Goal: Answer question/provide support: Share knowledge or assist other users

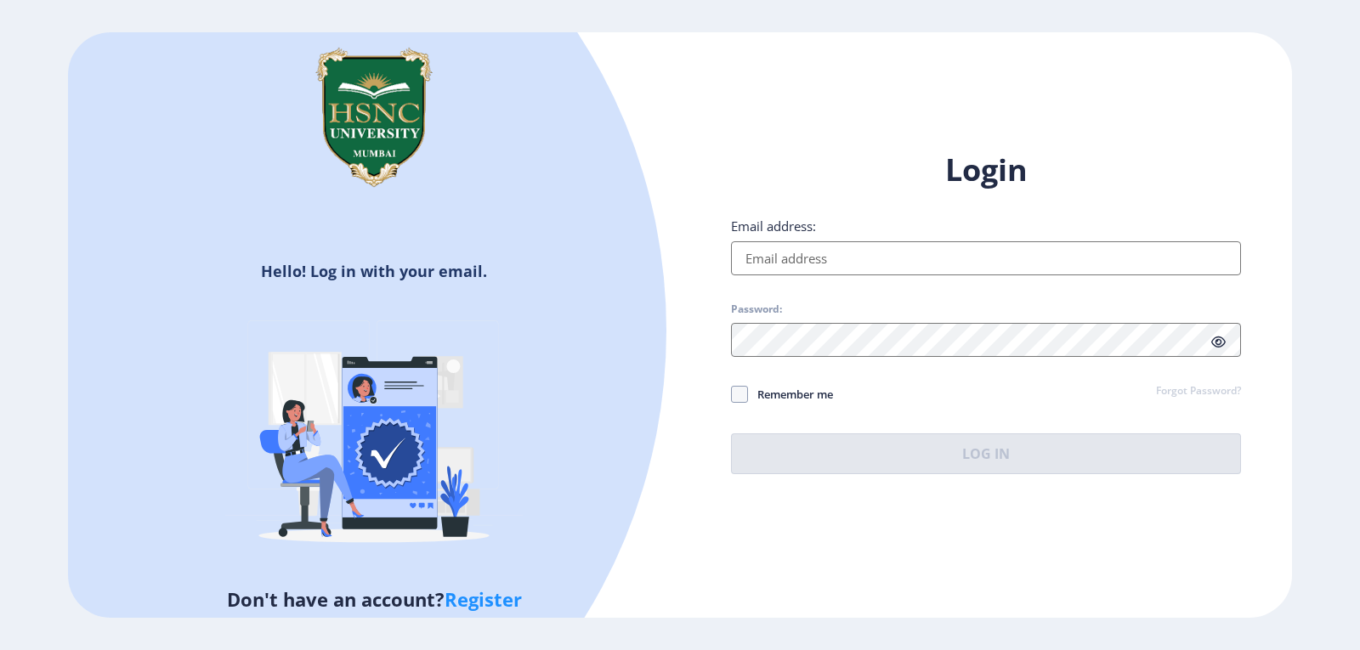
type input "[EMAIL_ADDRESS][DOMAIN_NAME]"
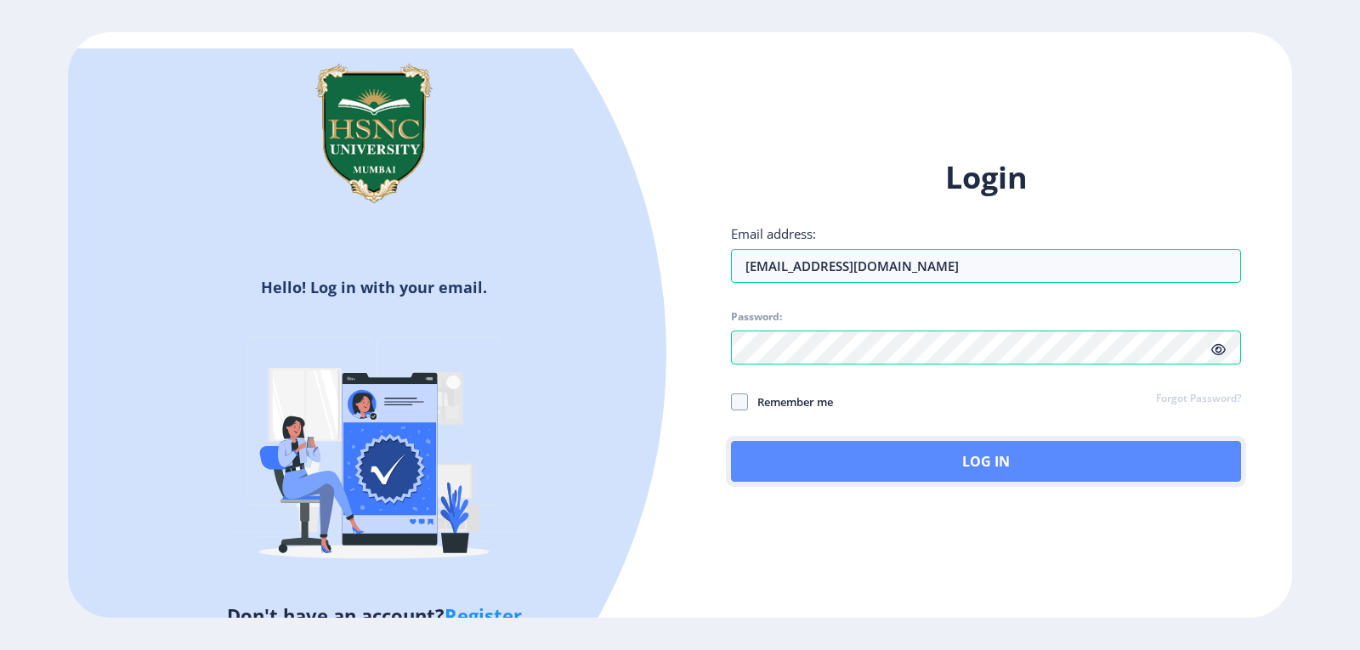
click at [965, 457] on button "Log In" at bounding box center [986, 461] width 510 height 41
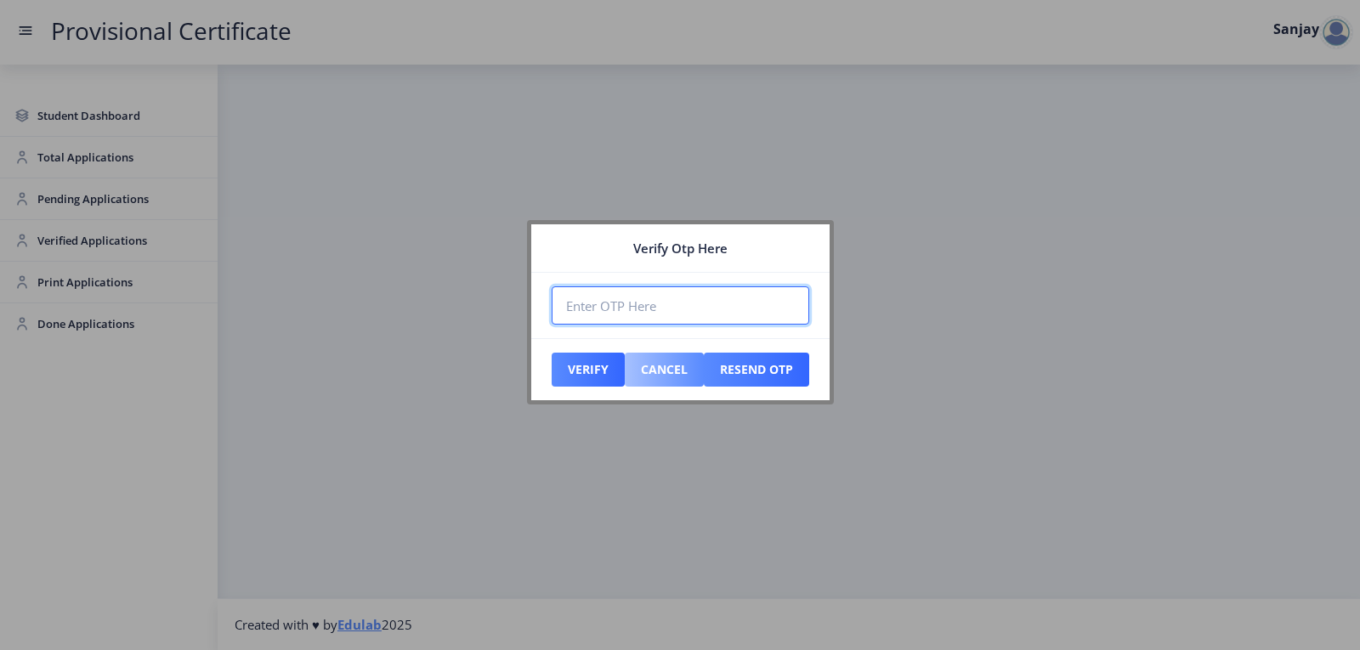
paste input "961757"
type input "961757"
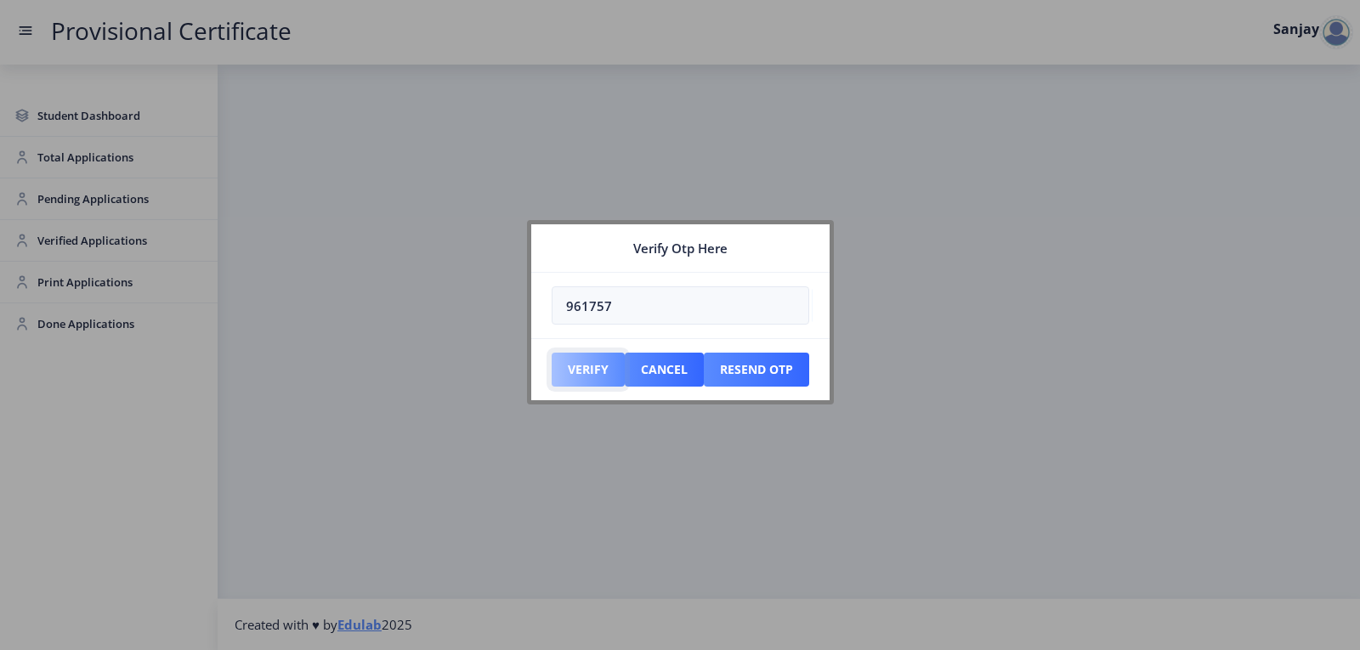
click at [598, 367] on button "Verify" at bounding box center [588, 370] width 73 height 34
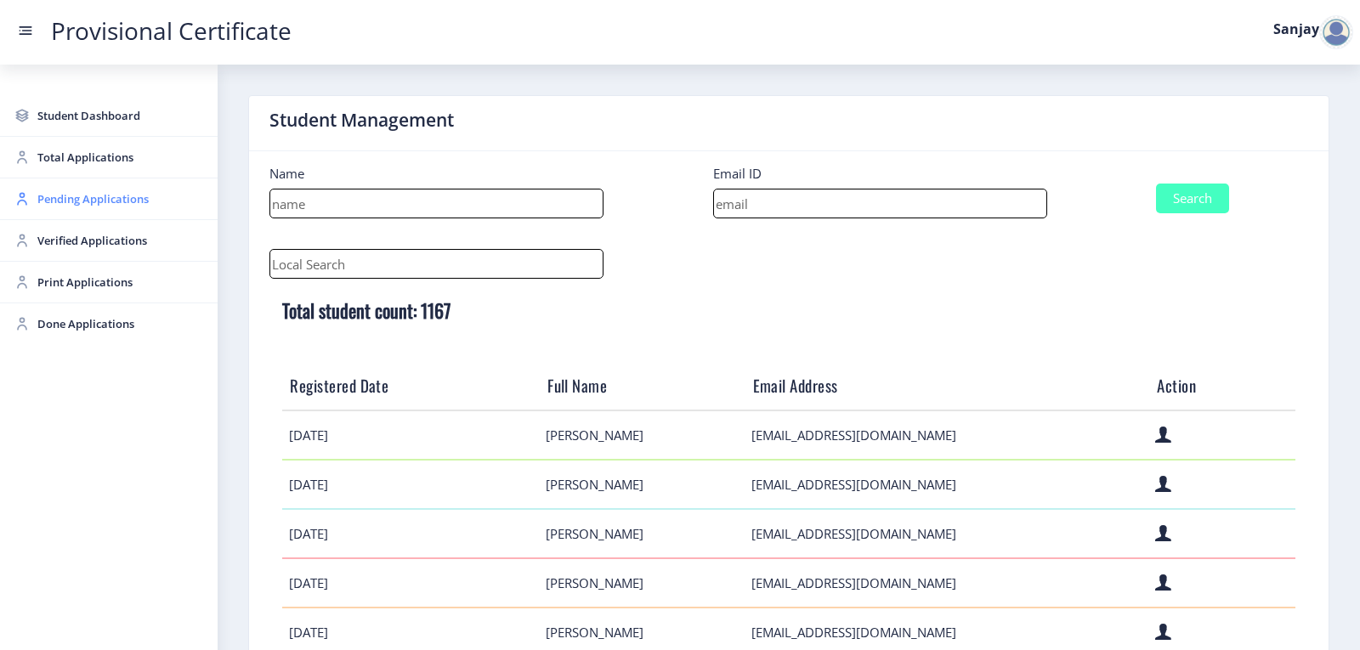
click at [71, 199] on span "Pending Applications" at bounding box center [120, 199] width 167 height 20
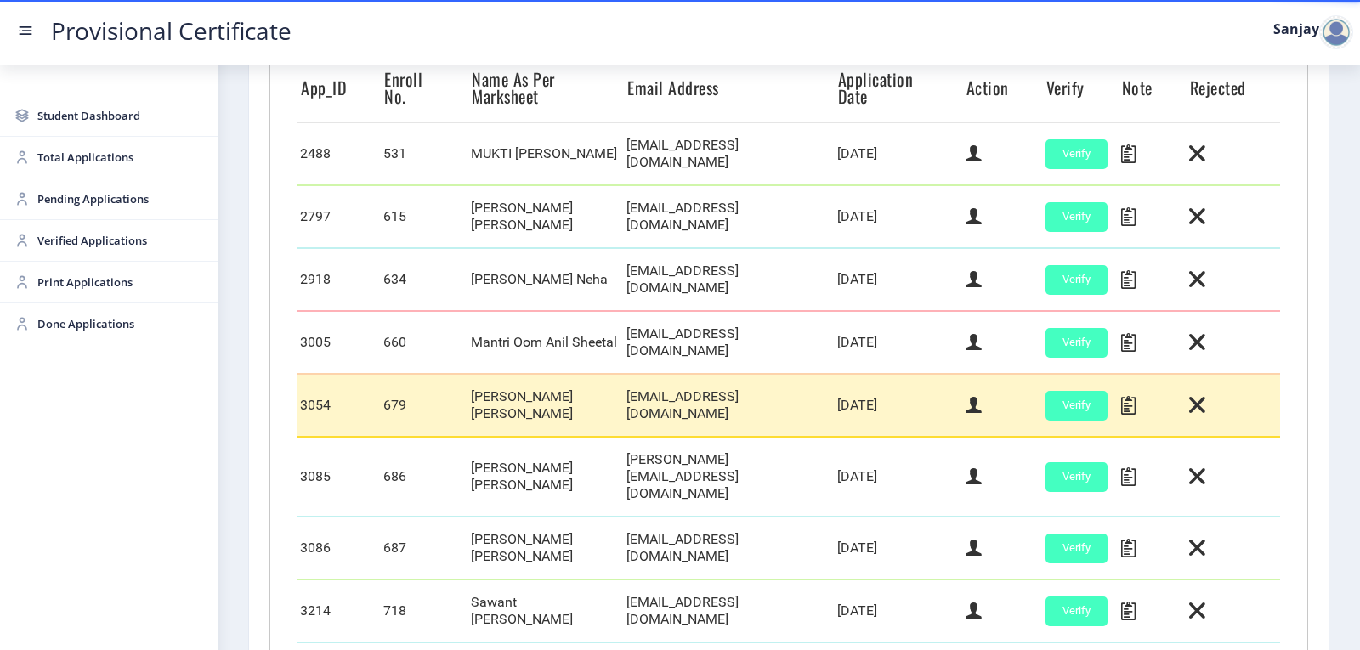
scroll to position [510, 0]
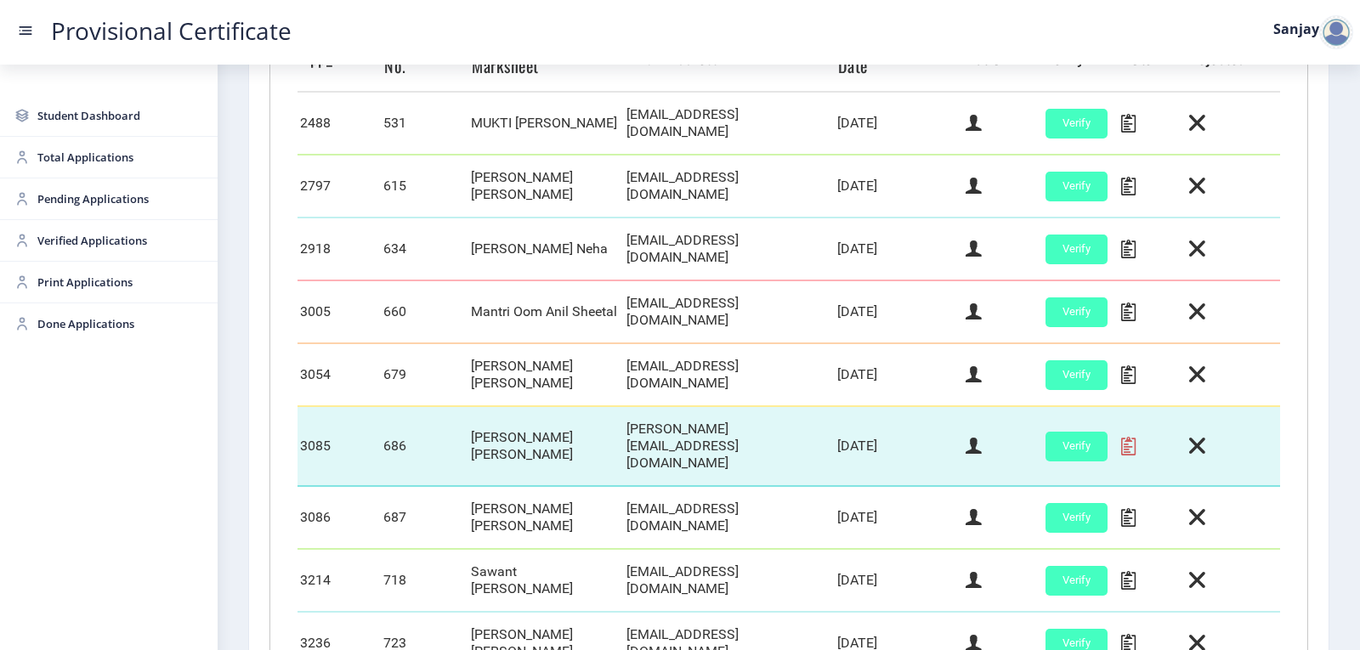
click at [1125, 435] on icon at bounding box center [1128, 446] width 14 height 22
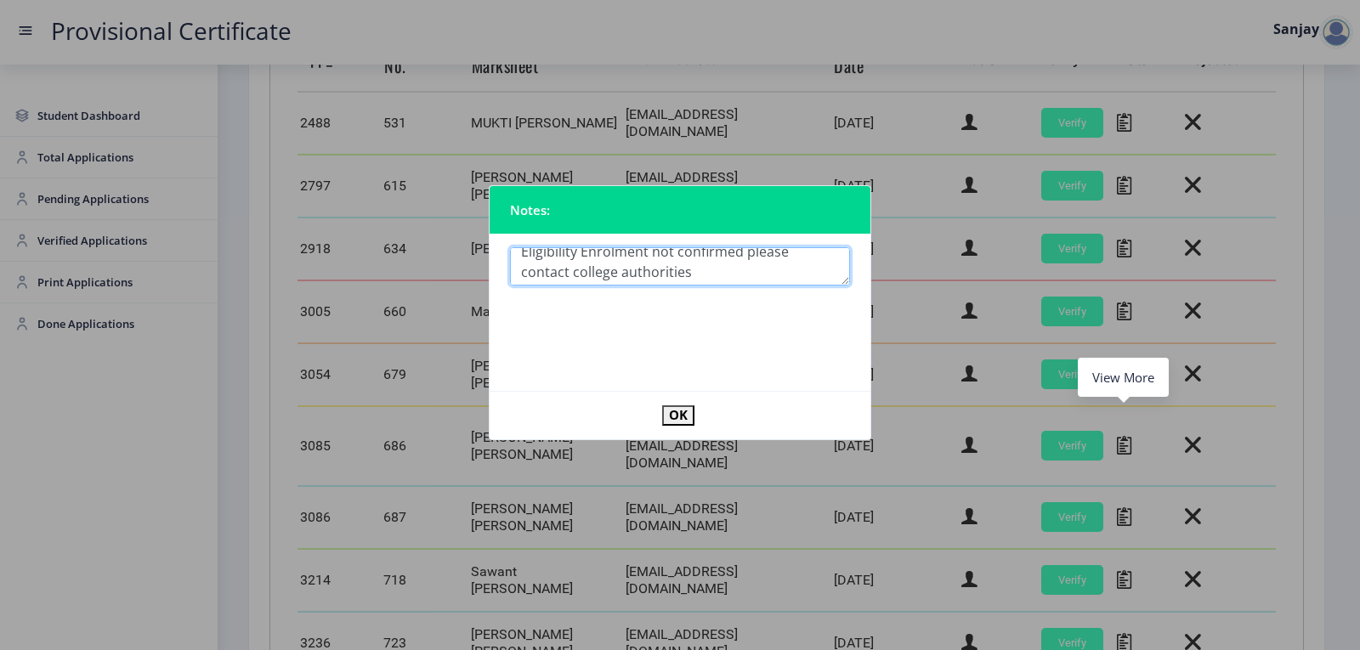
scroll to position [14, 0]
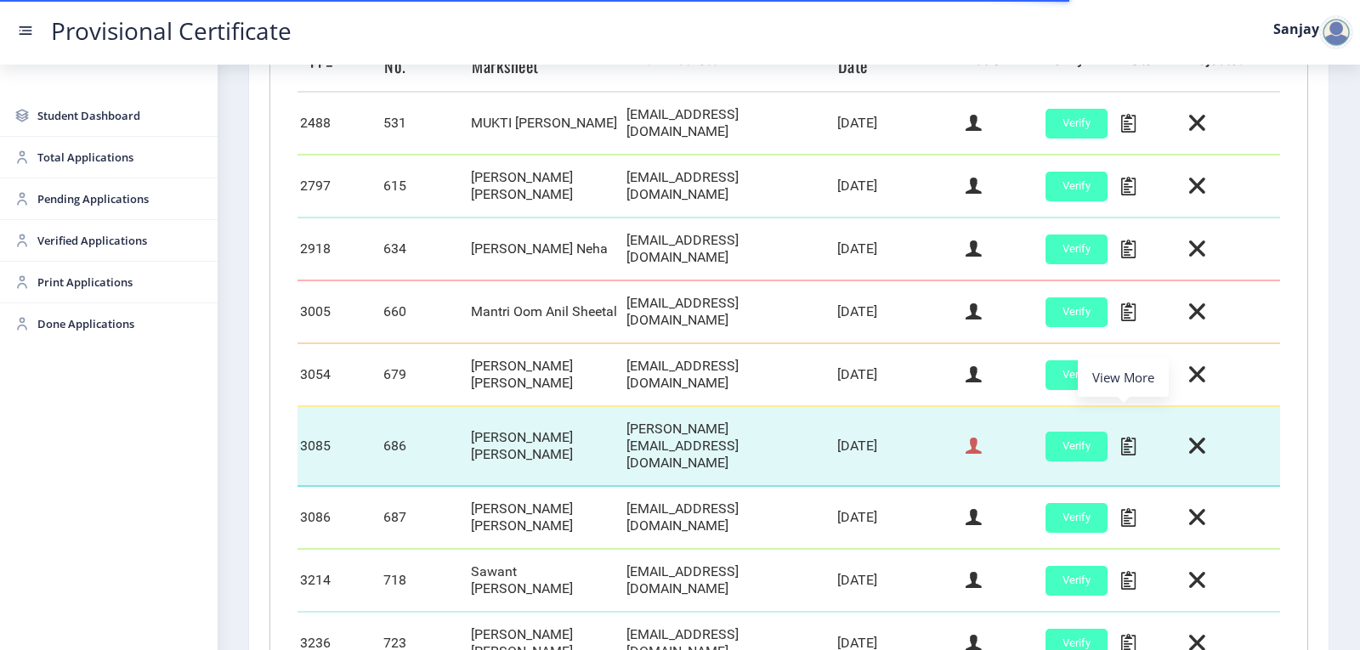
click at [975, 435] on icon at bounding box center [974, 446] width 16 height 22
select select "March"
select select "B+"
select select "Regular"
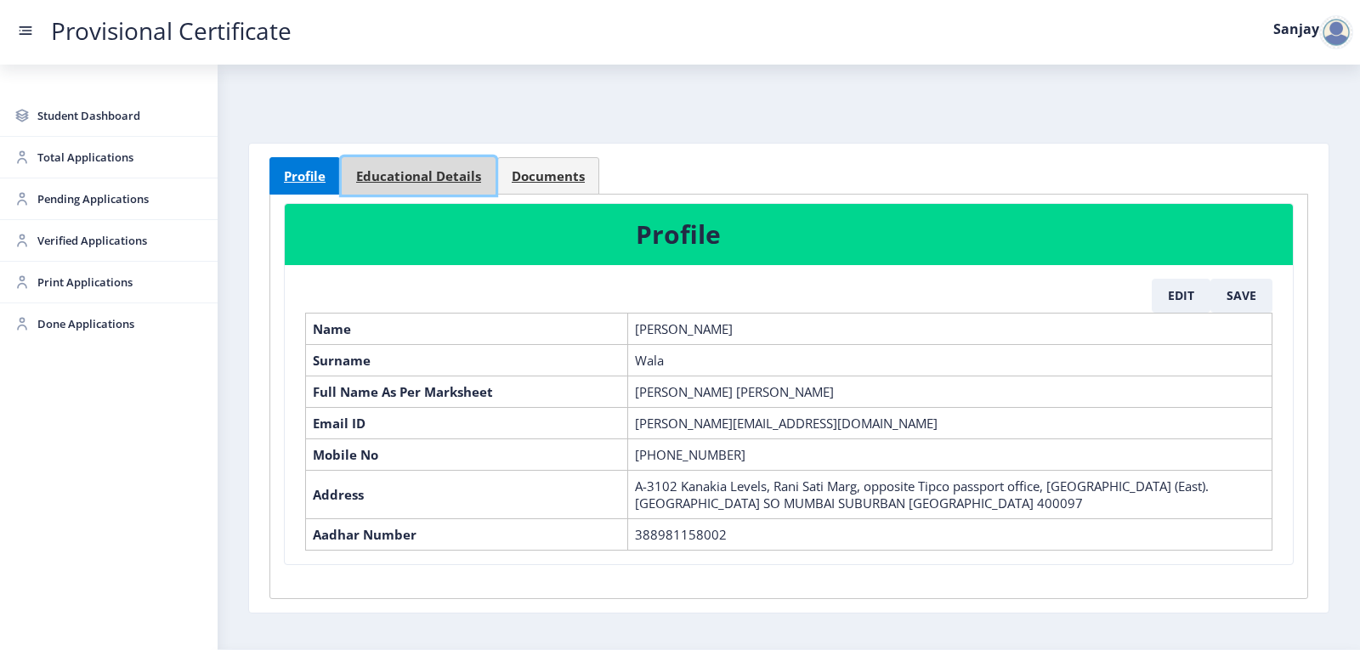
click at [385, 170] on span "Educational Details" at bounding box center [418, 176] width 125 height 13
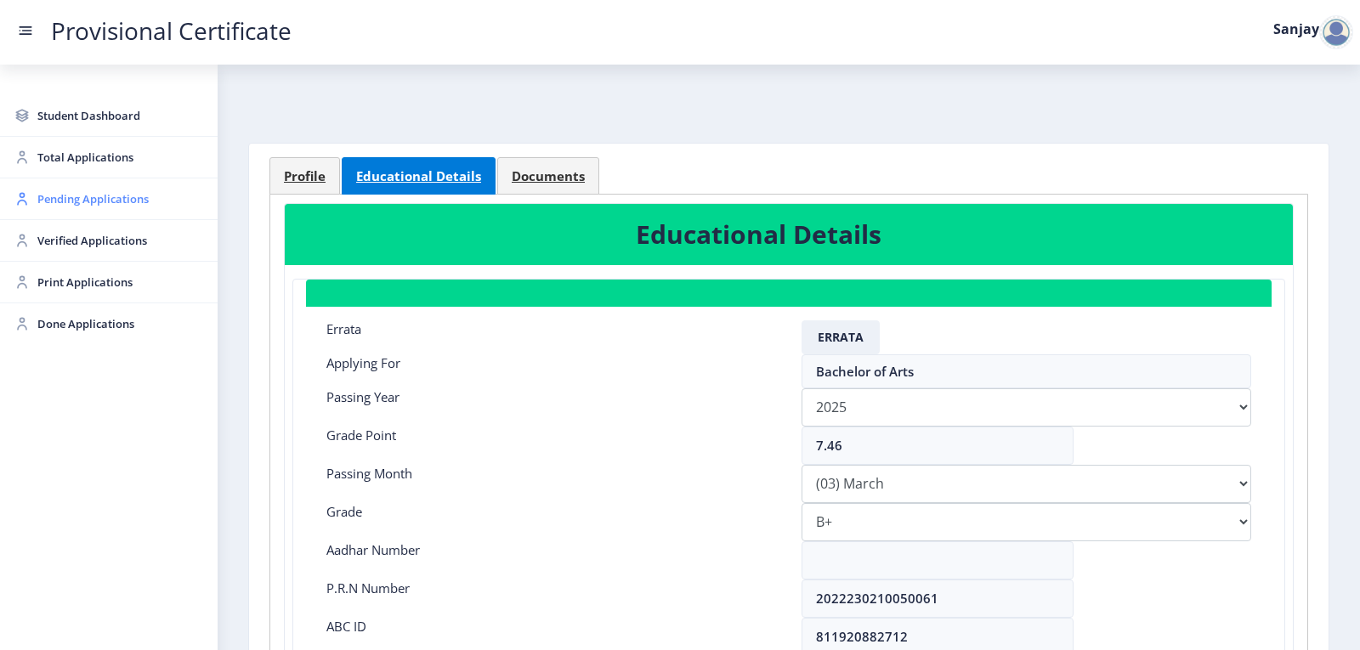
click at [87, 200] on span "Pending Applications" at bounding box center [120, 199] width 167 height 20
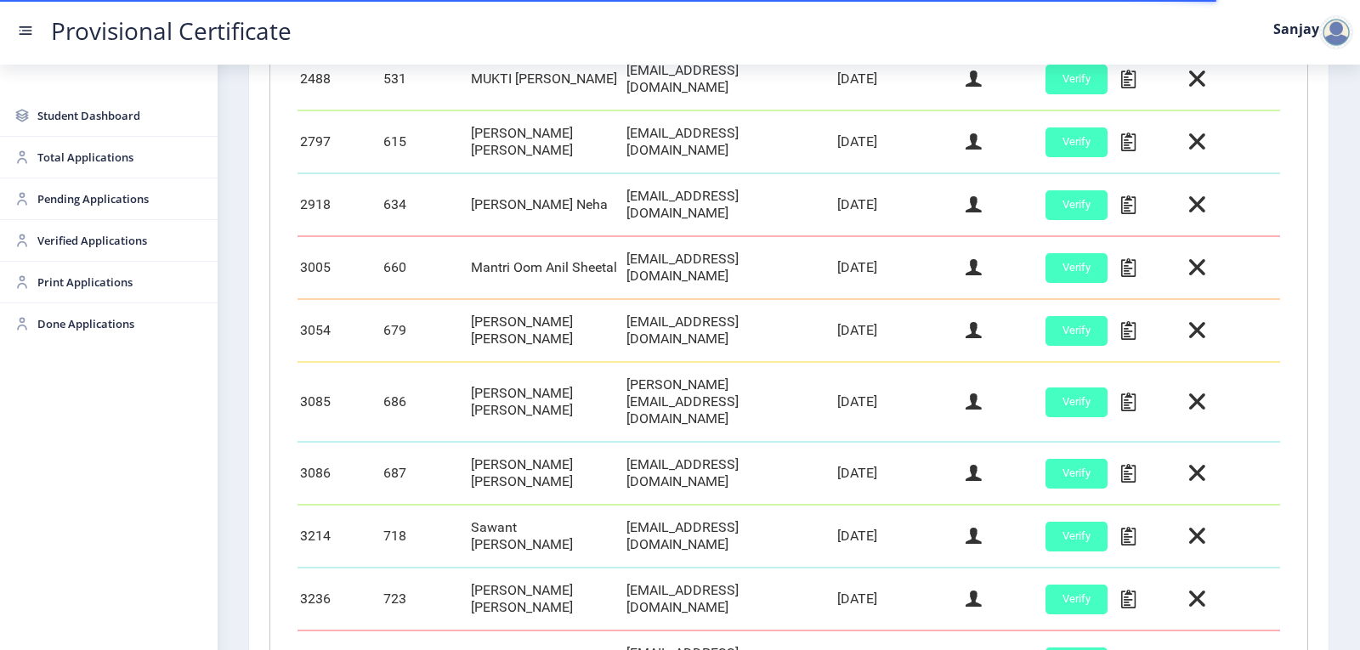
scroll to position [712, 0]
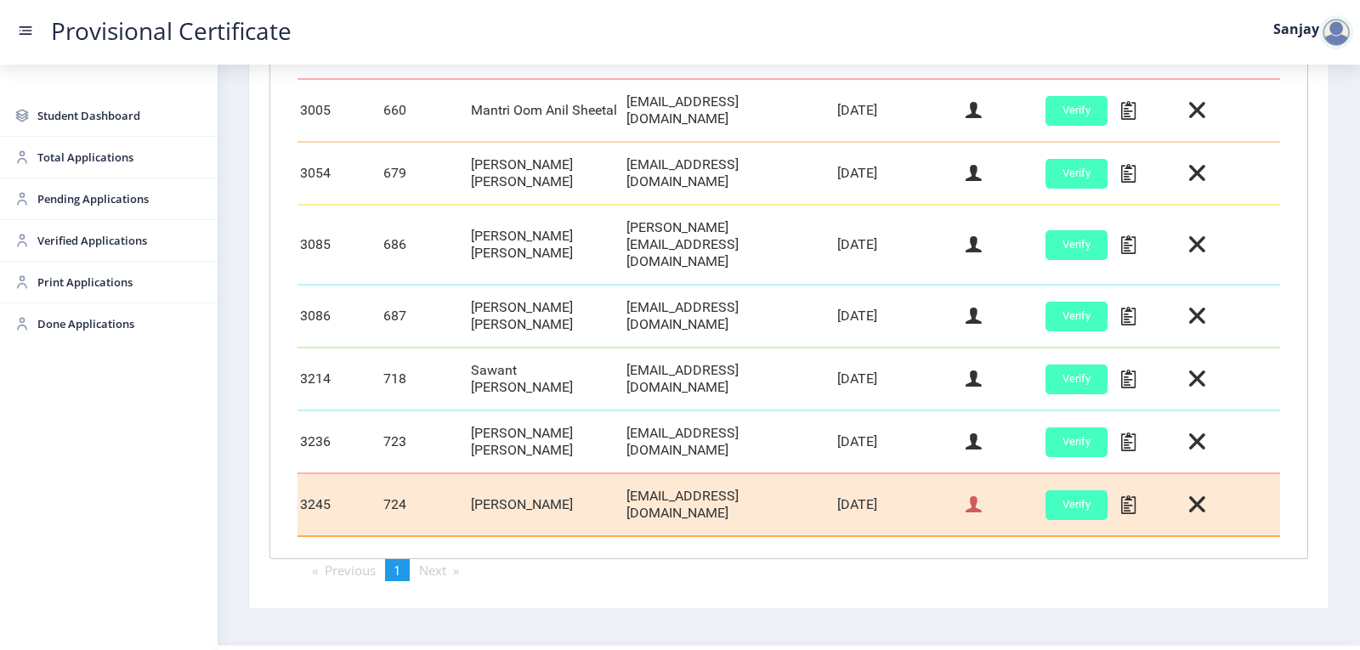
click at [973, 494] on icon at bounding box center [974, 505] width 16 height 22
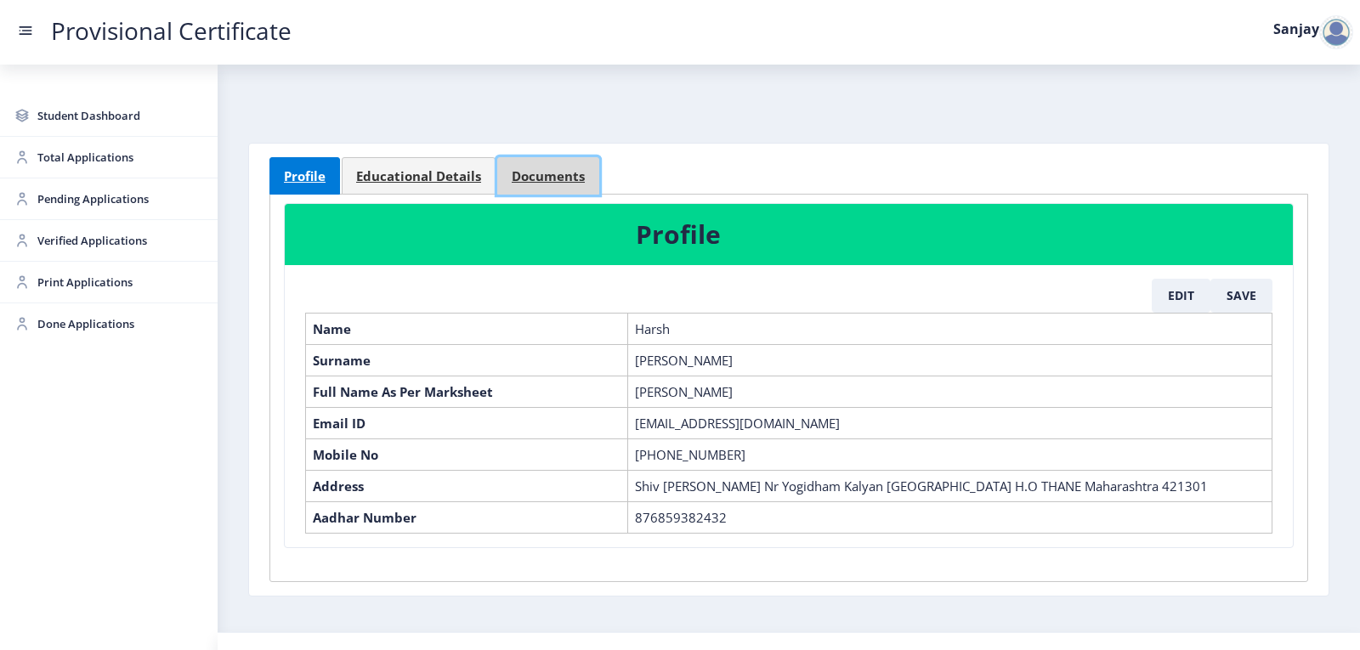
click at [531, 170] on span "Documents" at bounding box center [548, 176] width 73 height 13
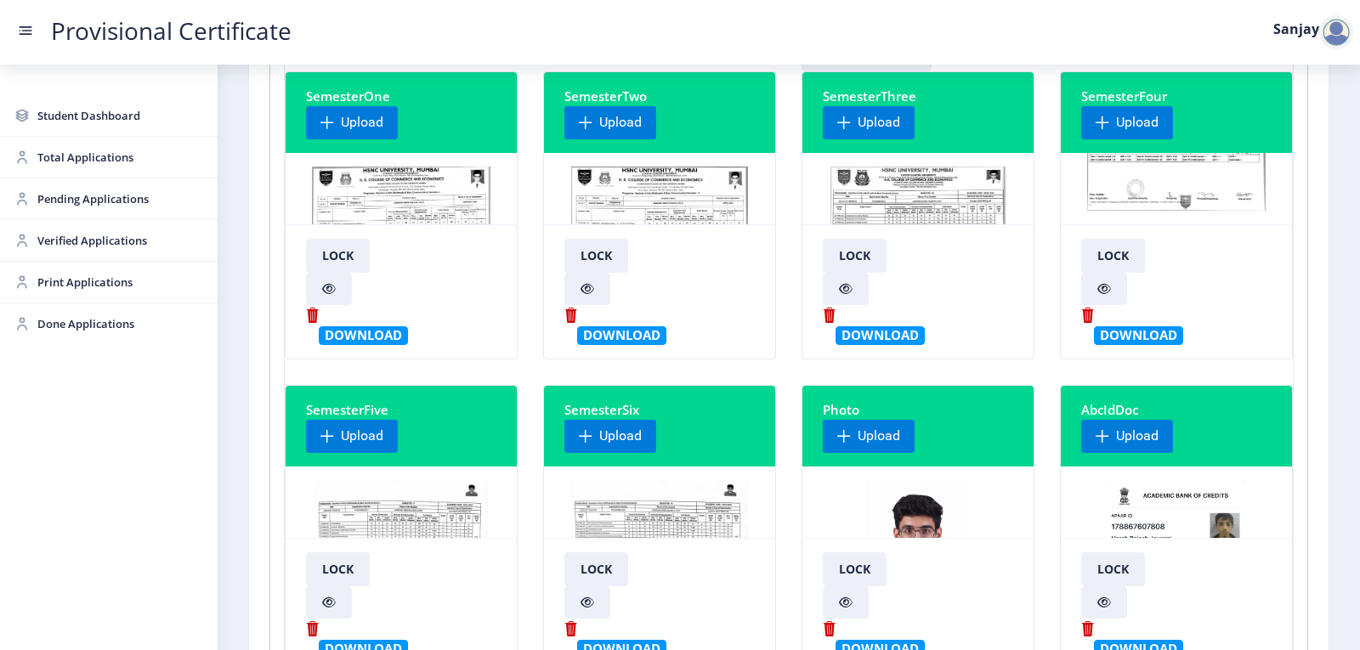
scroll to position [170, 0]
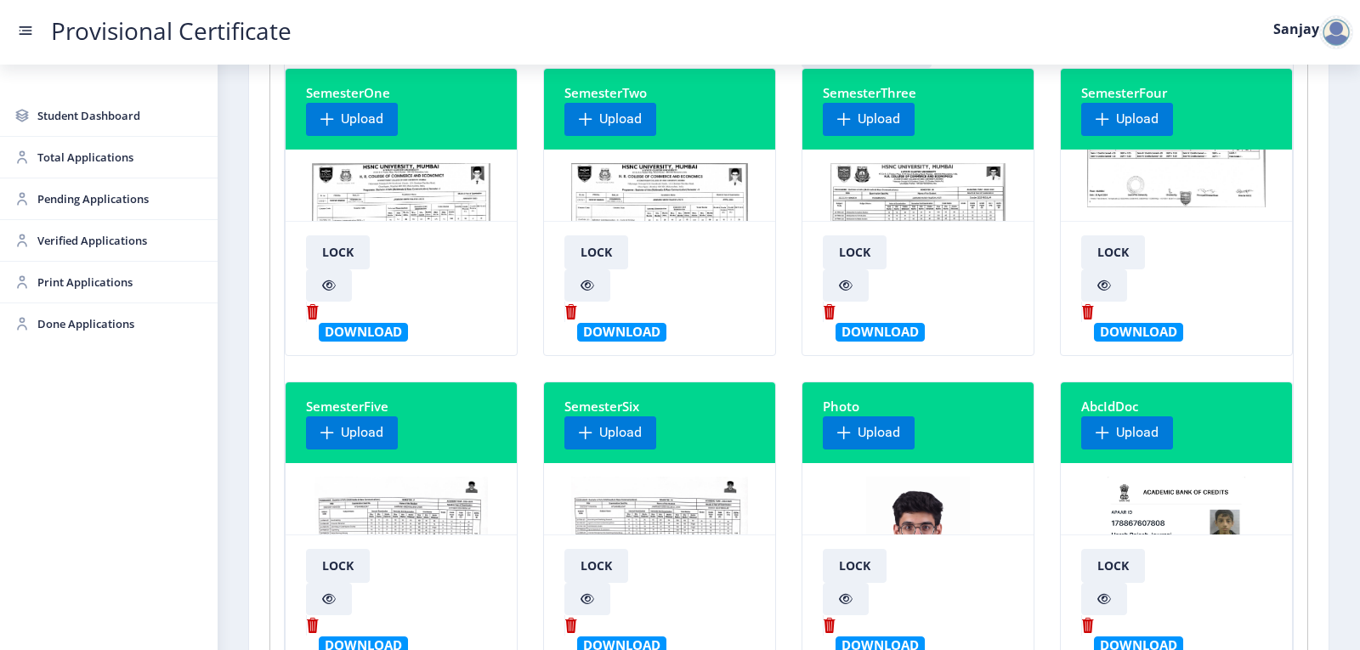
click at [622, 509] on img at bounding box center [659, 541] width 177 height 128
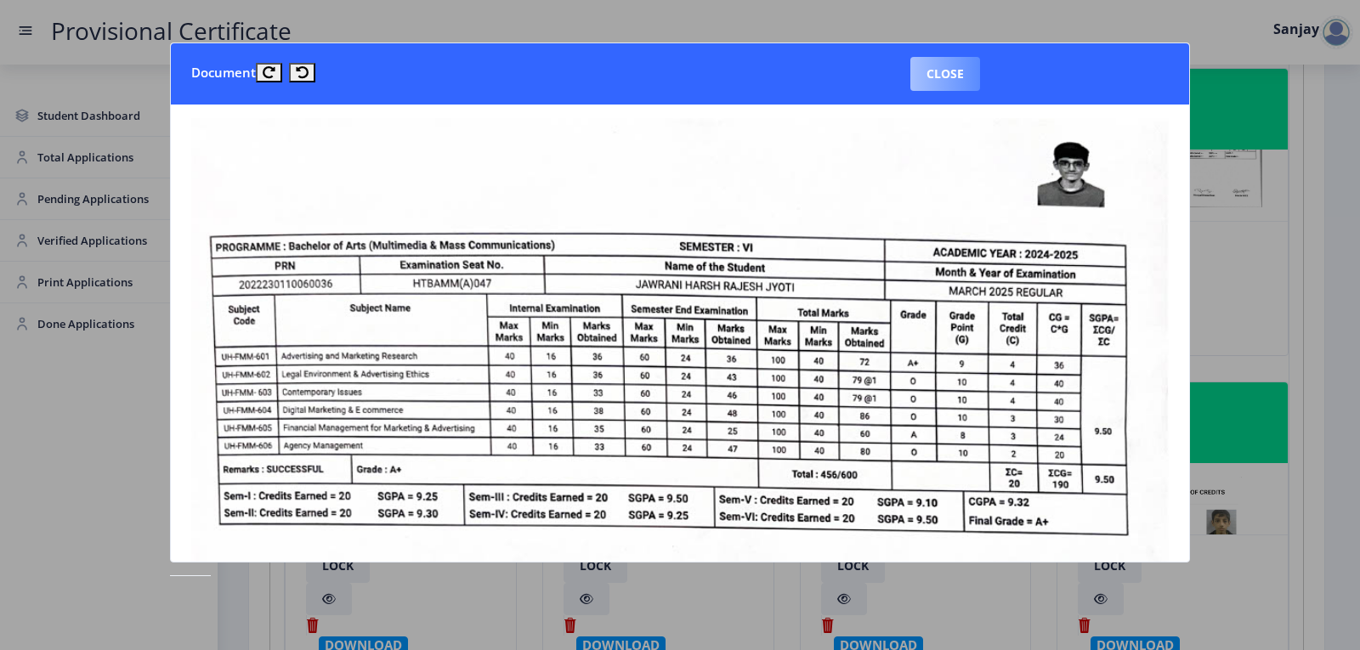
click at [944, 76] on button "Close" at bounding box center [946, 74] width 70 height 34
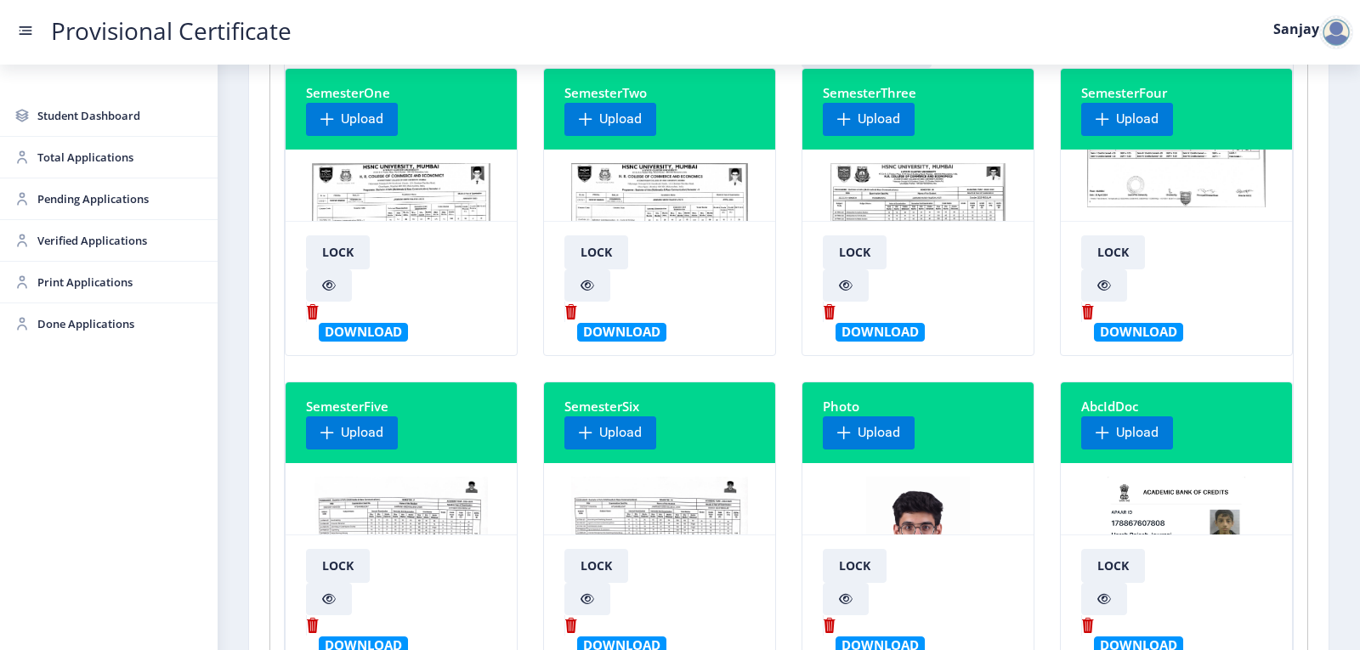
scroll to position [0, 0]
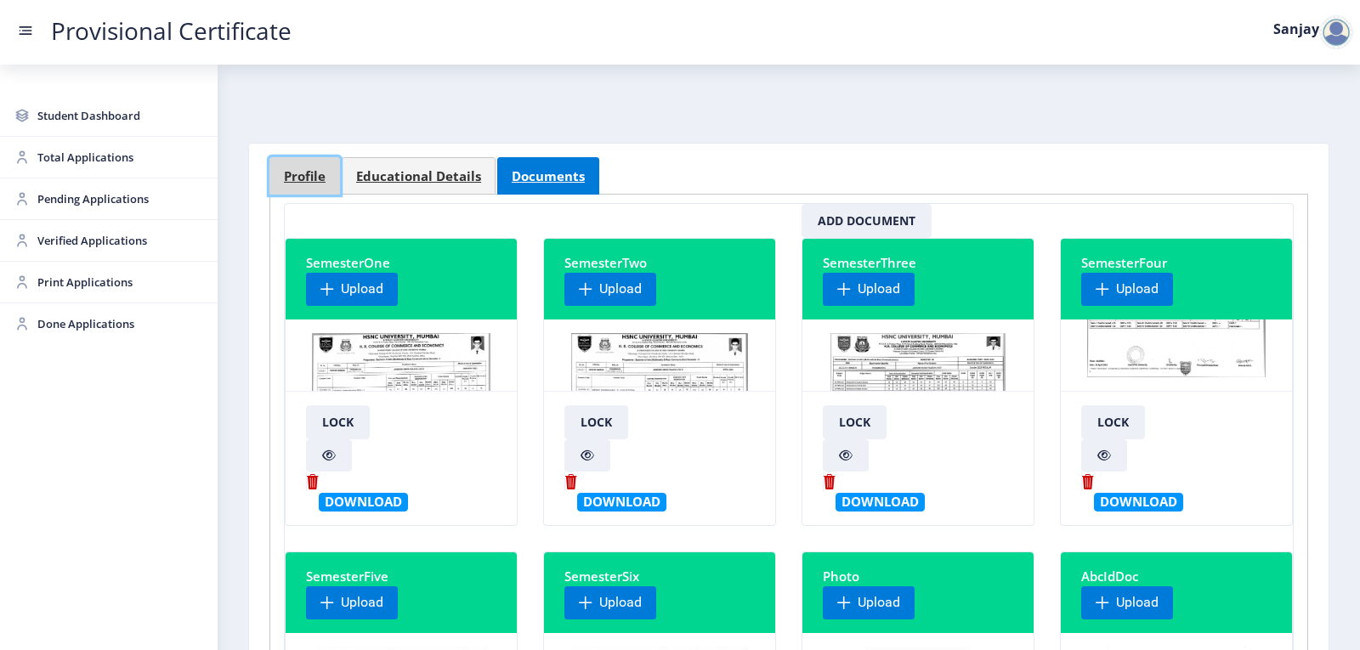
click at [280, 178] on link "Profile" at bounding box center [305, 175] width 71 height 37
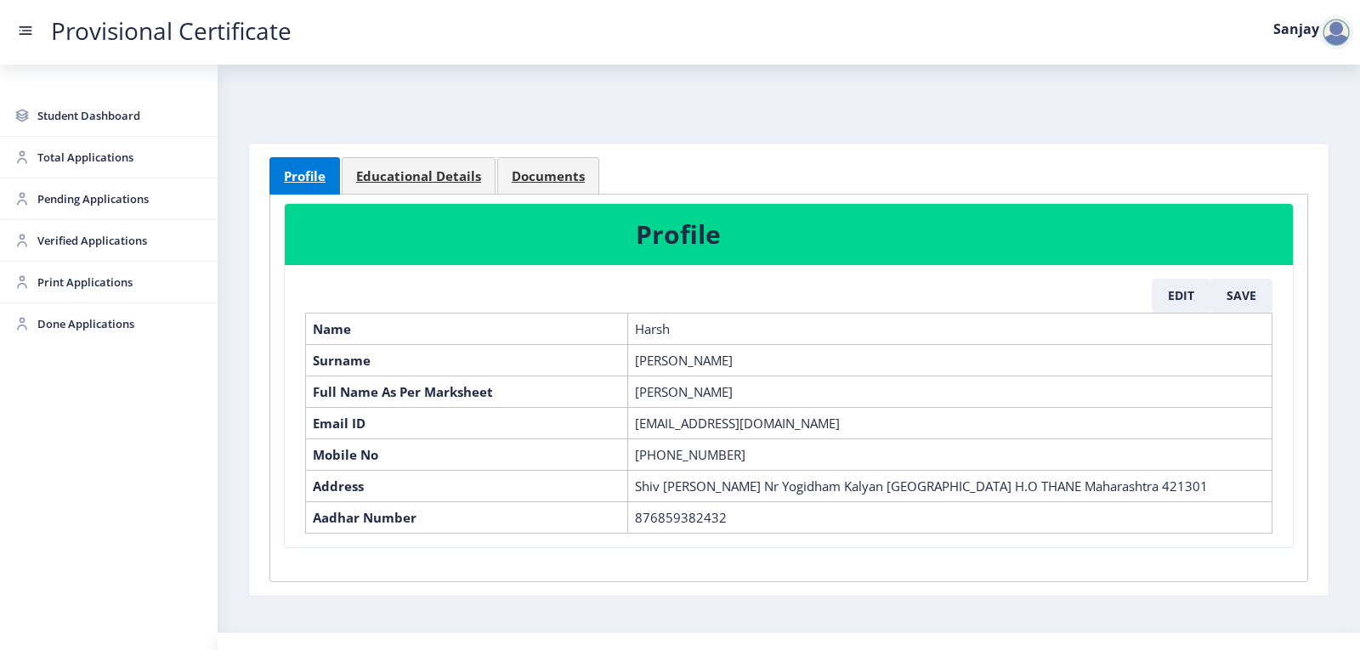
drag, startPoint x: 715, startPoint y: 391, endPoint x: 760, endPoint y: 395, distance: 45.3
click at [760, 395] on td "[PERSON_NAME]" at bounding box center [950, 391] width 644 height 31
copy td "[PERSON_NAME]"
click at [1167, 298] on button "Edit" at bounding box center [1181, 296] width 59 height 34
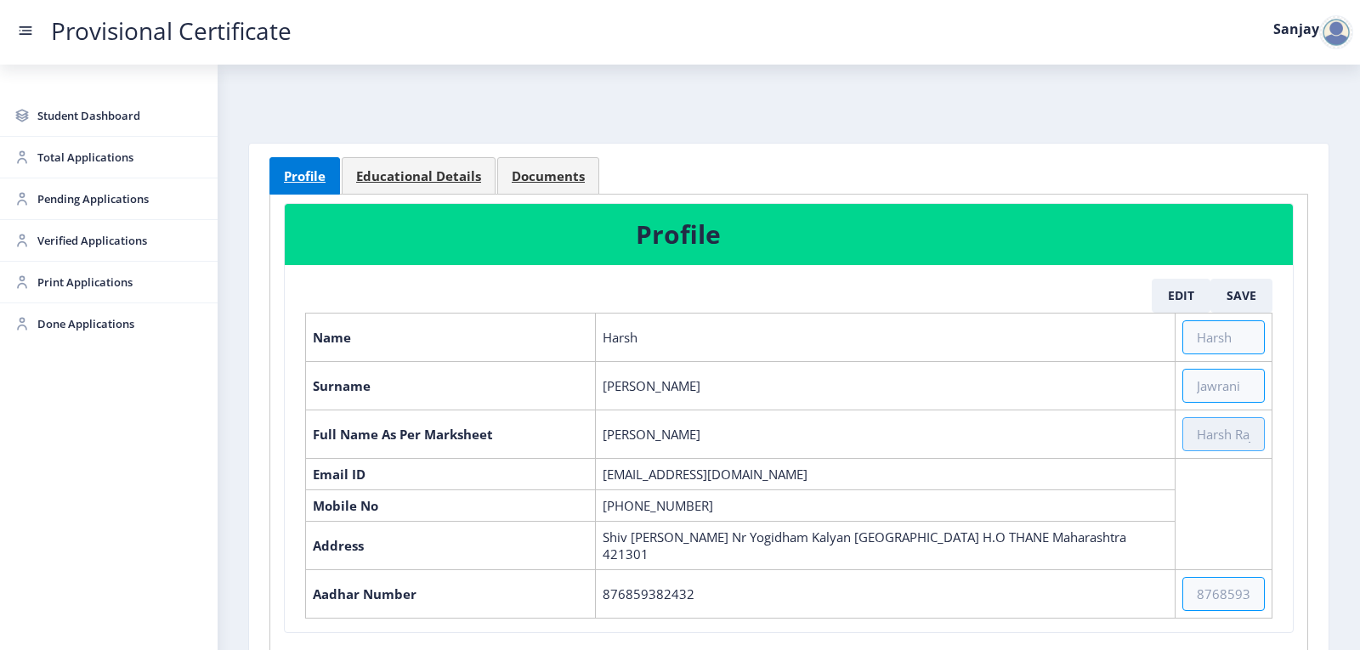
click at [1206, 437] on input "text" at bounding box center [1224, 434] width 82 height 34
paste input "[PERSON_NAME]"
drag, startPoint x: 602, startPoint y: 435, endPoint x: 678, endPoint y: 443, distance: 76.1
click at [678, 443] on td "[PERSON_NAME]" at bounding box center [886, 434] width 580 height 48
copy td "[PERSON_NAME]"
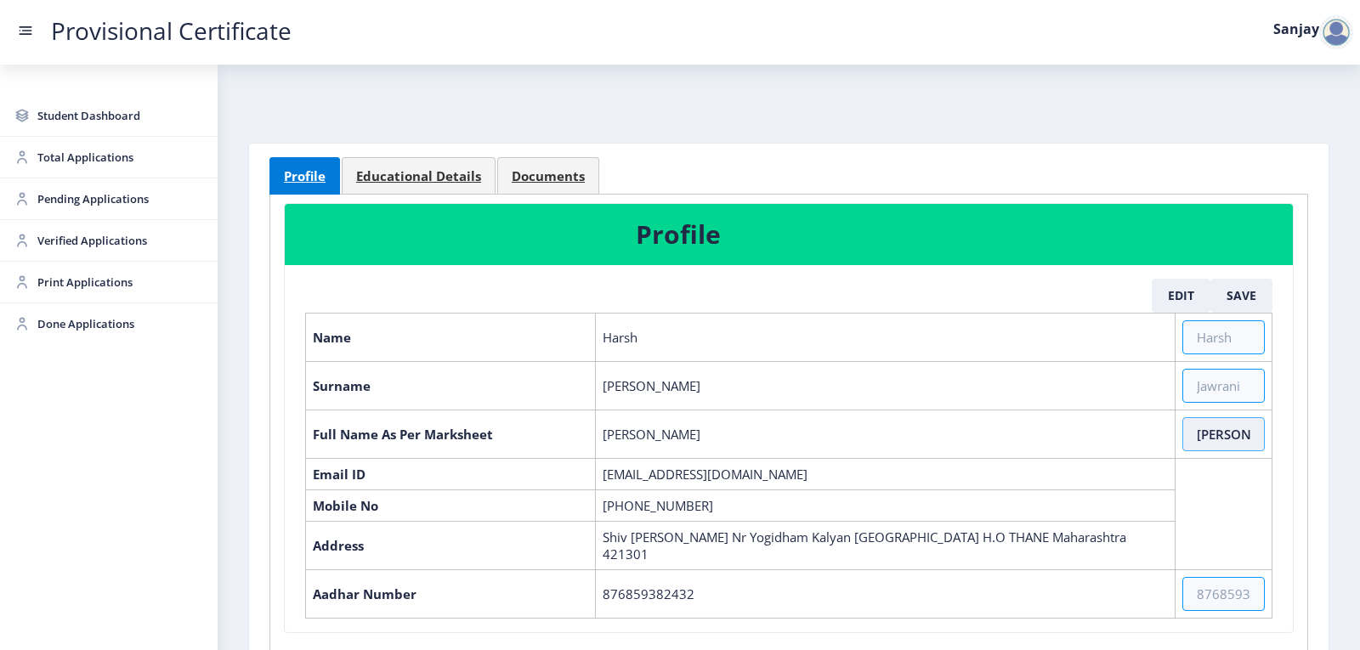
click at [1209, 440] on input "[PERSON_NAME]" at bounding box center [1224, 434] width 82 height 34
paste input "[PERSON_NAME]"
type input "[PERSON_NAME] [PERSON_NAME] Jyoti"
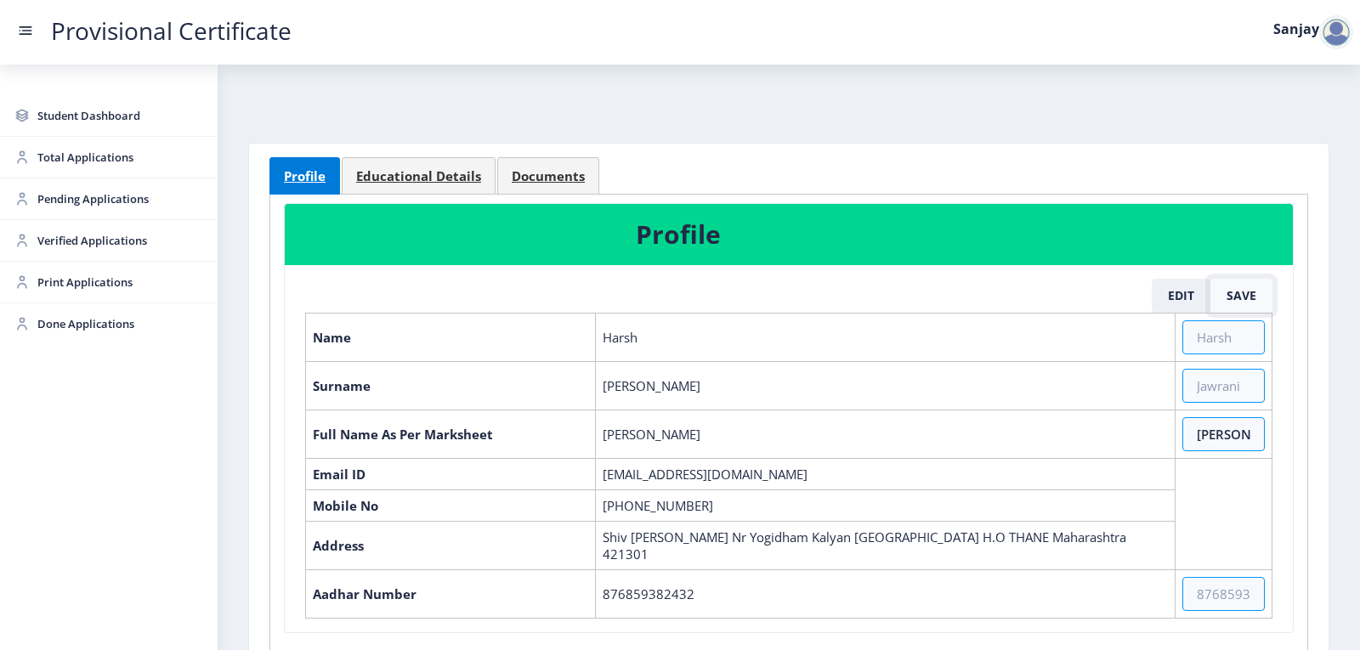
click at [1226, 290] on button "Save" at bounding box center [1242, 296] width 62 height 34
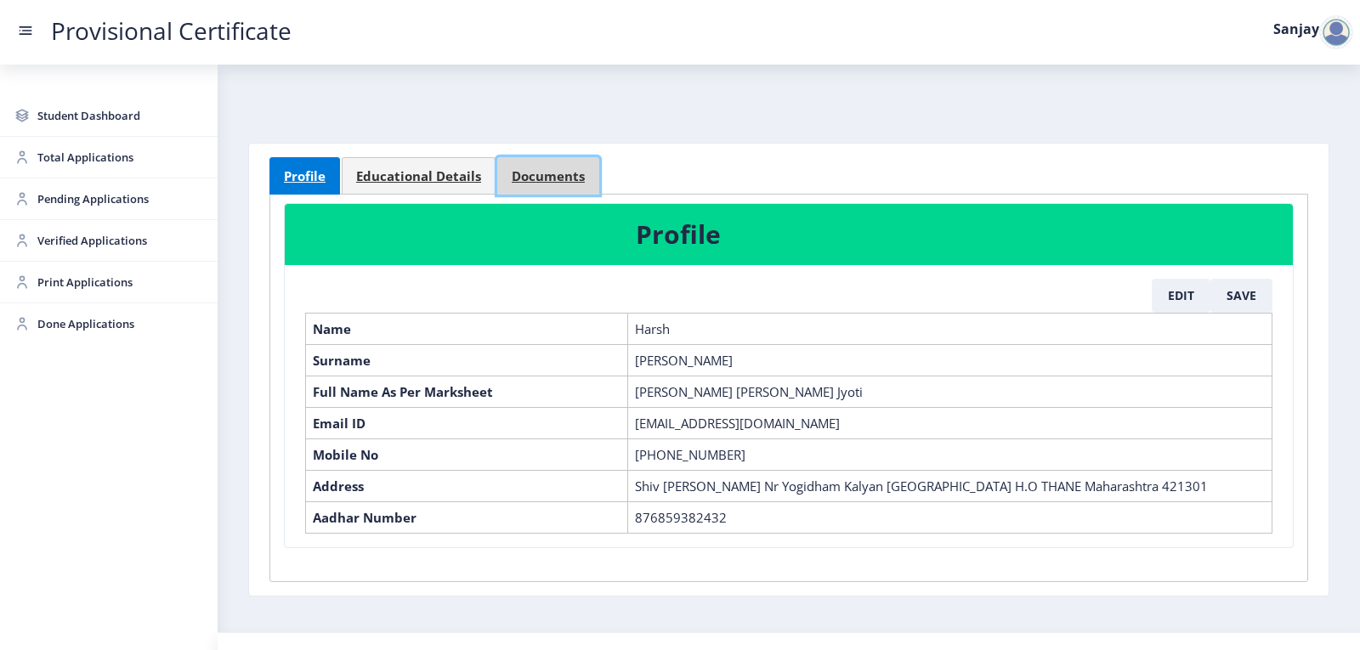
click at [532, 178] on span "Documents" at bounding box center [548, 176] width 73 height 13
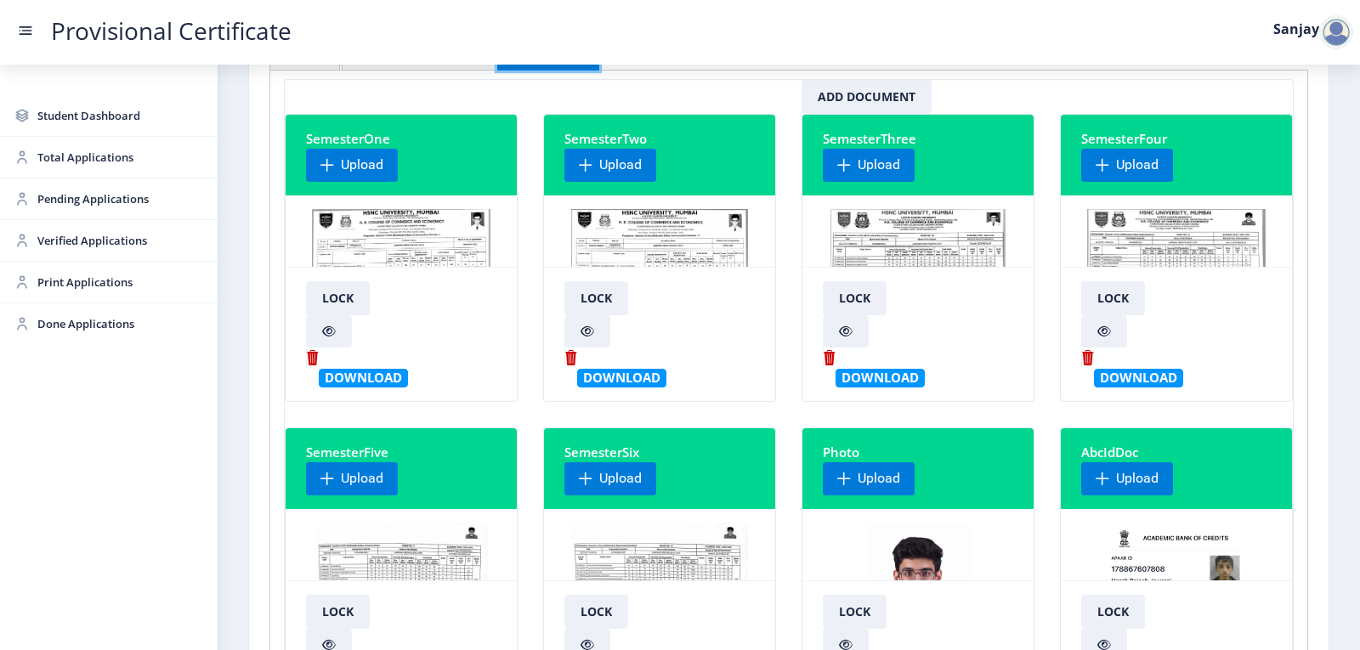
scroll to position [255, 0]
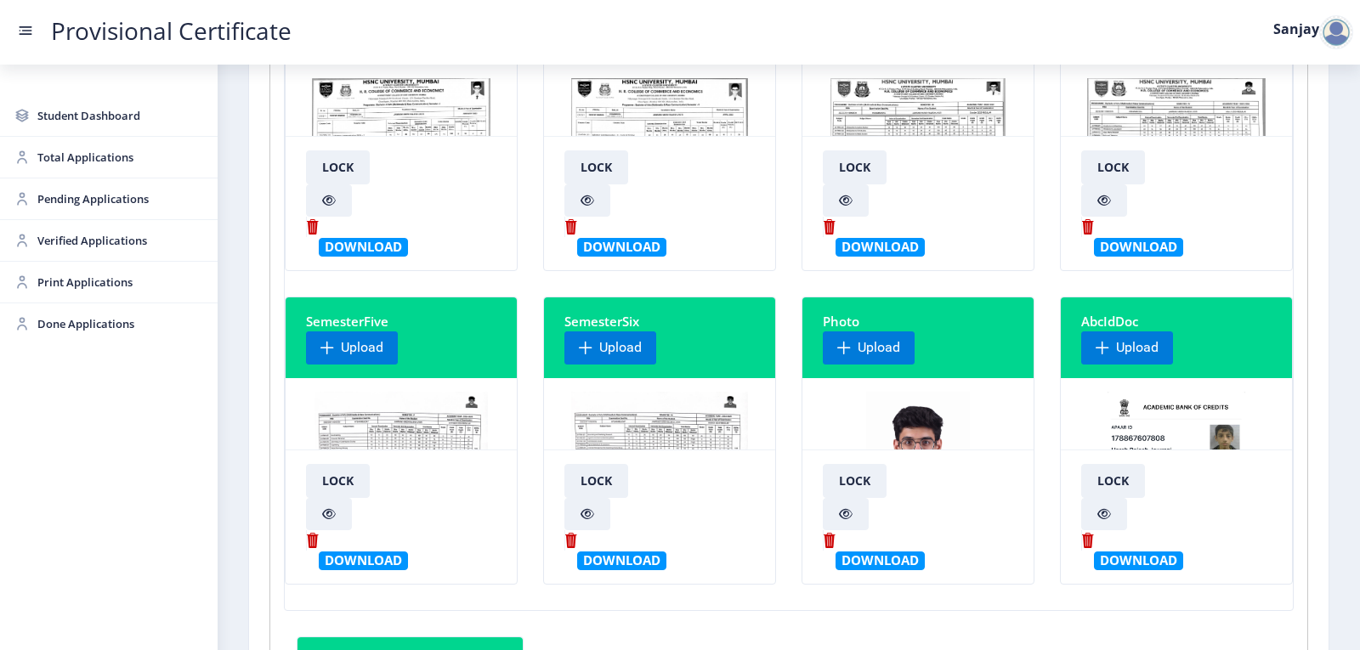
click at [686, 434] on img at bounding box center [659, 456] width 177 height 128
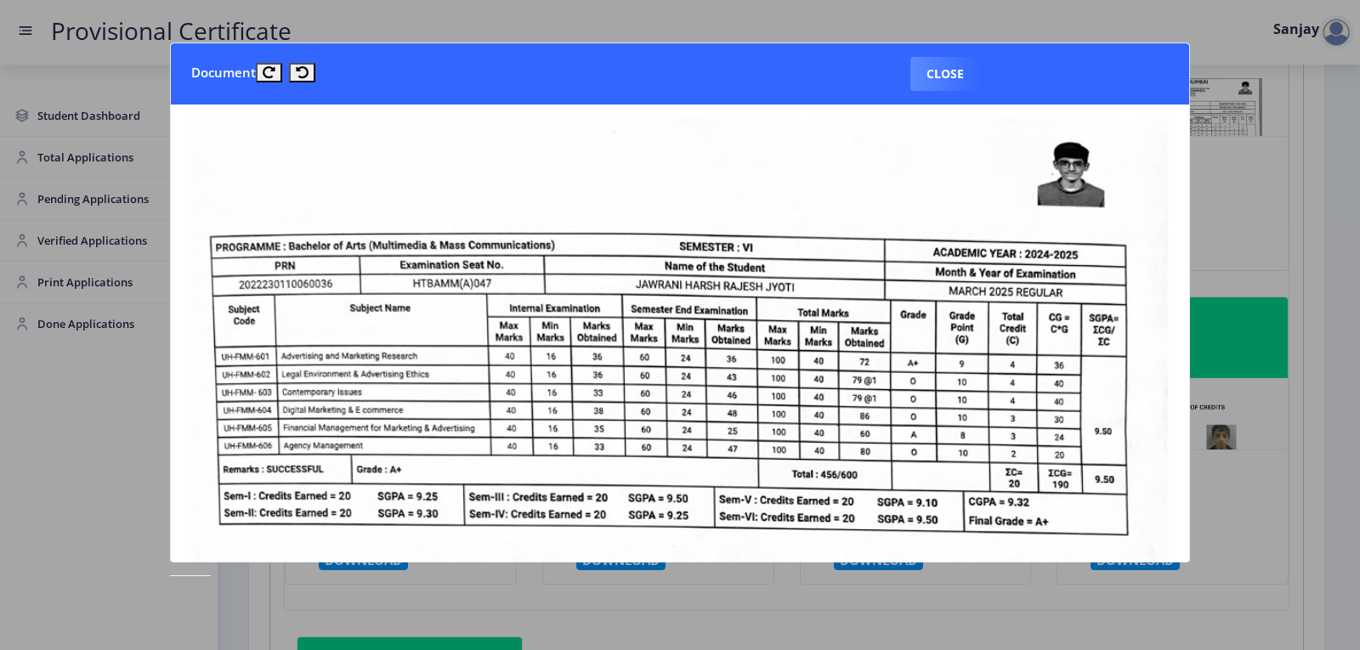
drag, startPoint x: 947, startPoint y: 79, endPoint x: 879, endPoint y: 209, distance: 146.8
click at [946, 78] on button "Close" at bounding box center [946, 74] width 70 height 34
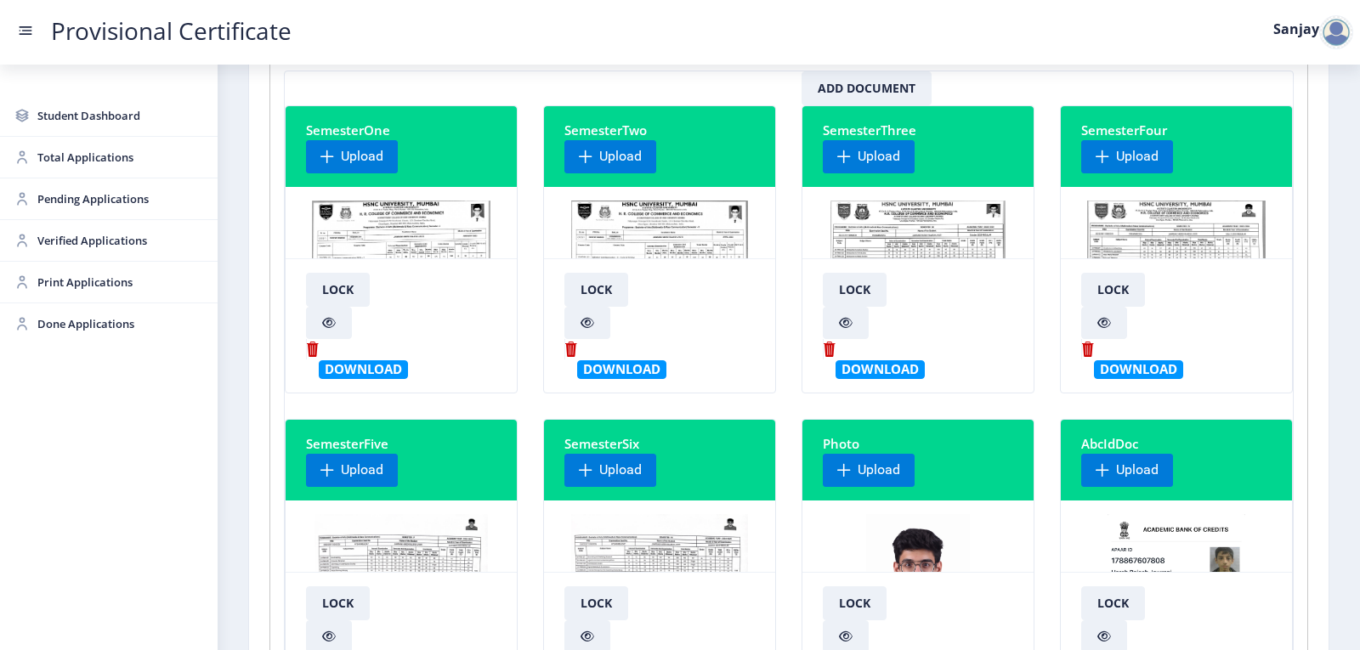
scroll to position [0, 0]
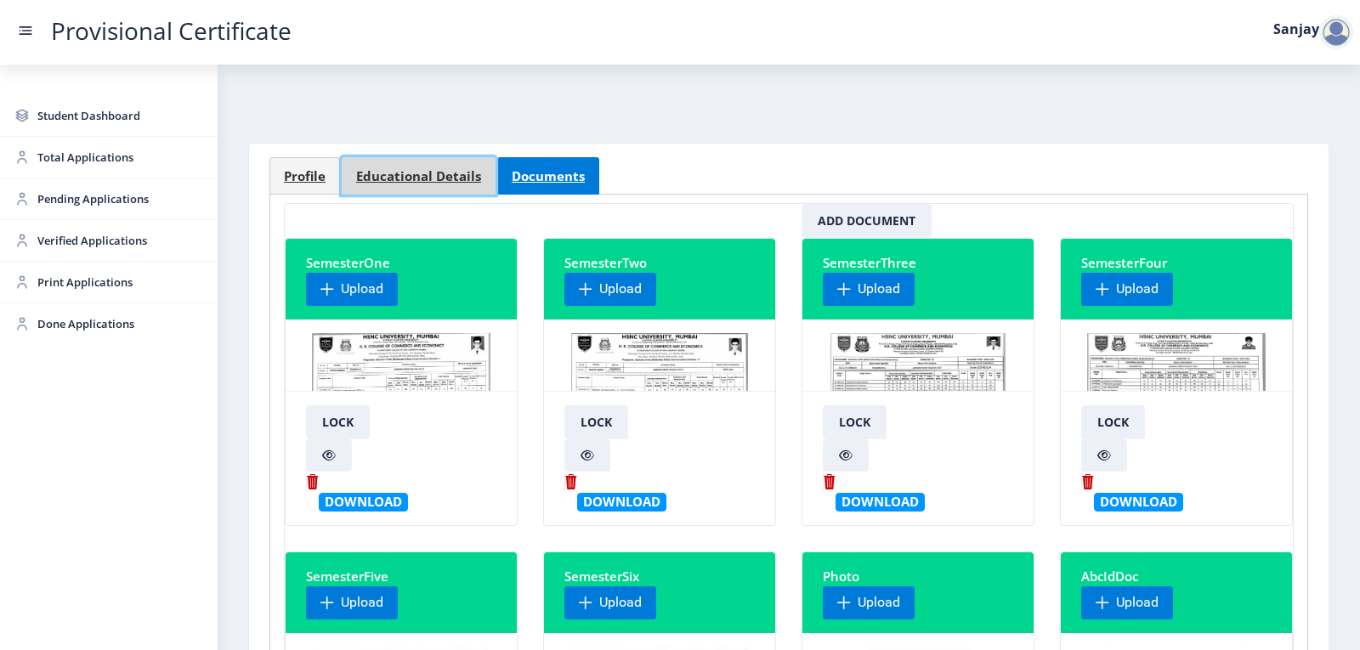
click at [408, 187] on link "Educational Details" at bounding box center [419, 175] width 154 height 37
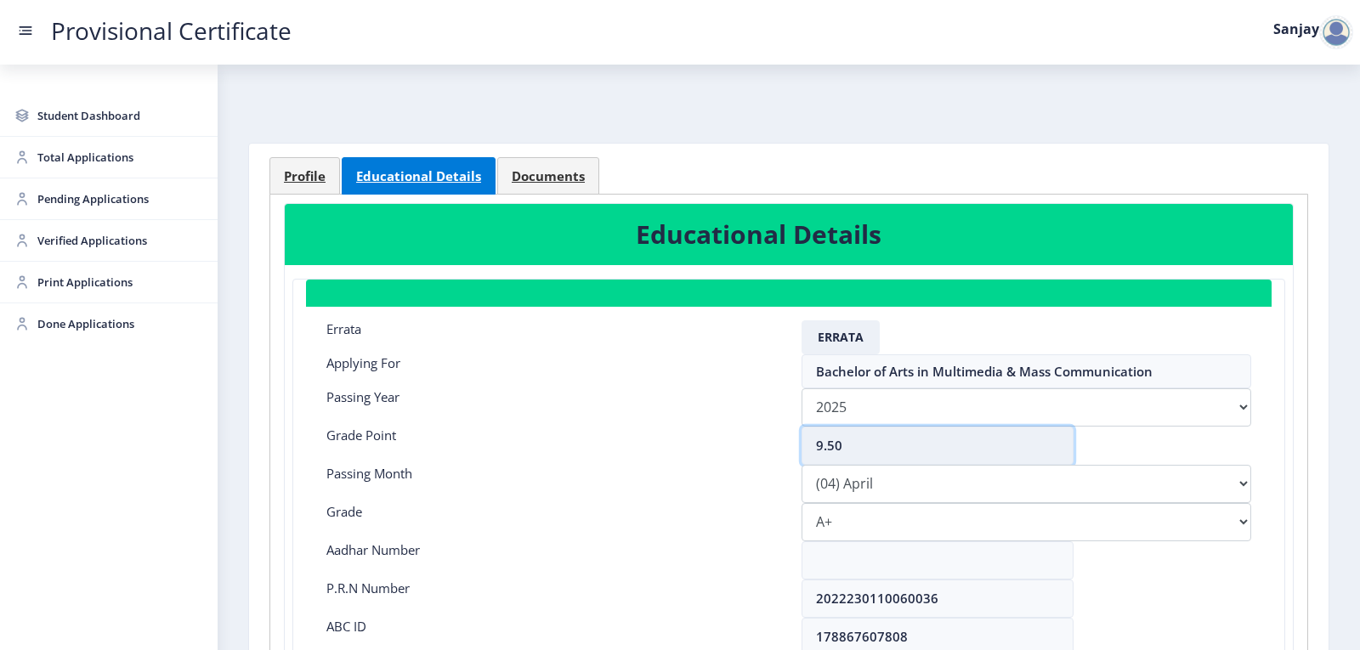
drag, startPoint x: 840, startPoint y: 444, endPoint x: 828, endPoint y: 446, distance: 12.0
click at [828, 446] on input "9.50" at bounding box center [938, 446] width 272 height 38
type input "9.32"
click at [862, 485] on select "Please select PassingMonth (01) January (02) February (03) March (04) April (05…" at bounding box center [1027, 484] width 450 height 38
select select "March"
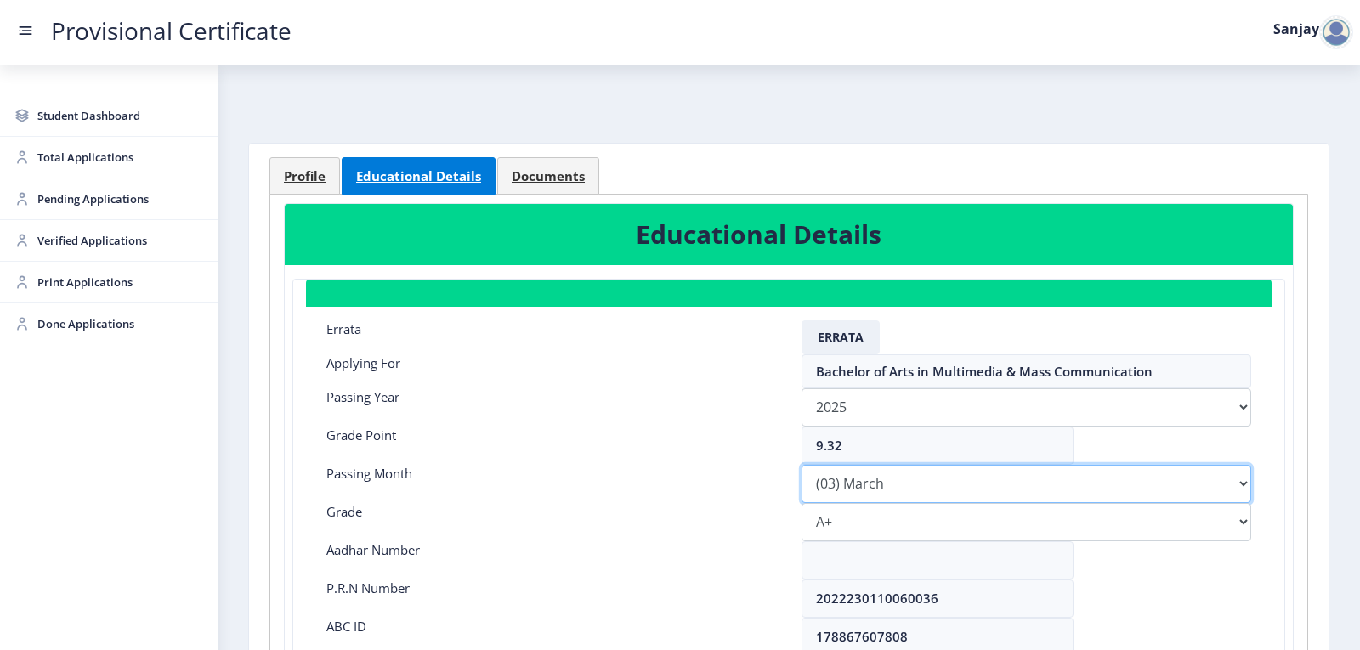
click at [802, 465] on select "Please select PassingMonth (01) January (02) February (03) March (04) April (05…" at bounding box center [1027, 484] width 450 height 38
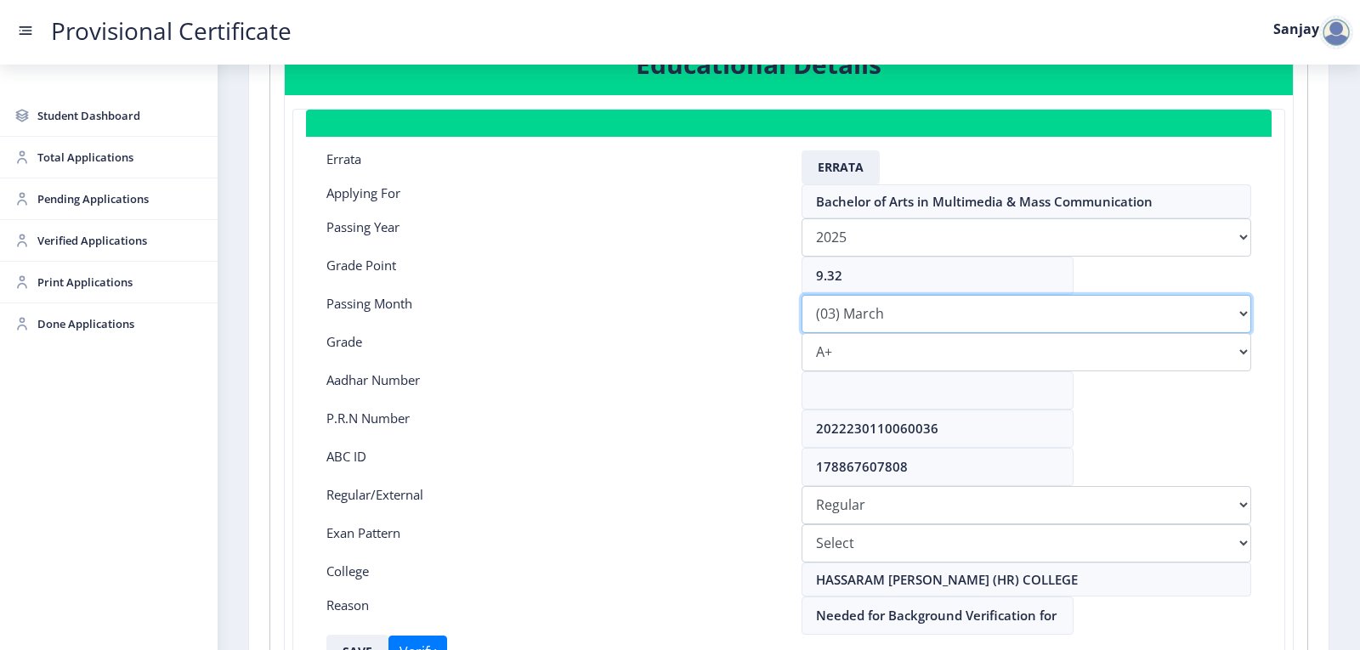
scroll to position [255, 0]
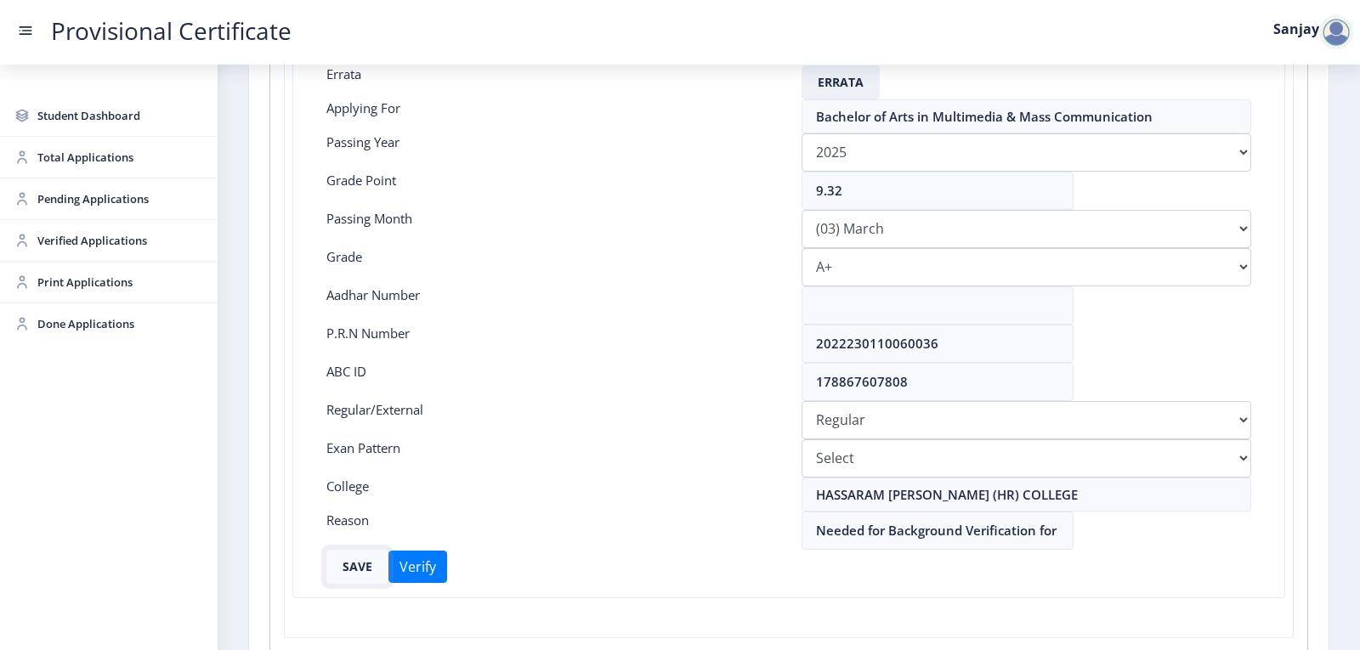
click at [356, 567] on button "SAVE" at bounding box center [357, 567] width 62 height 34
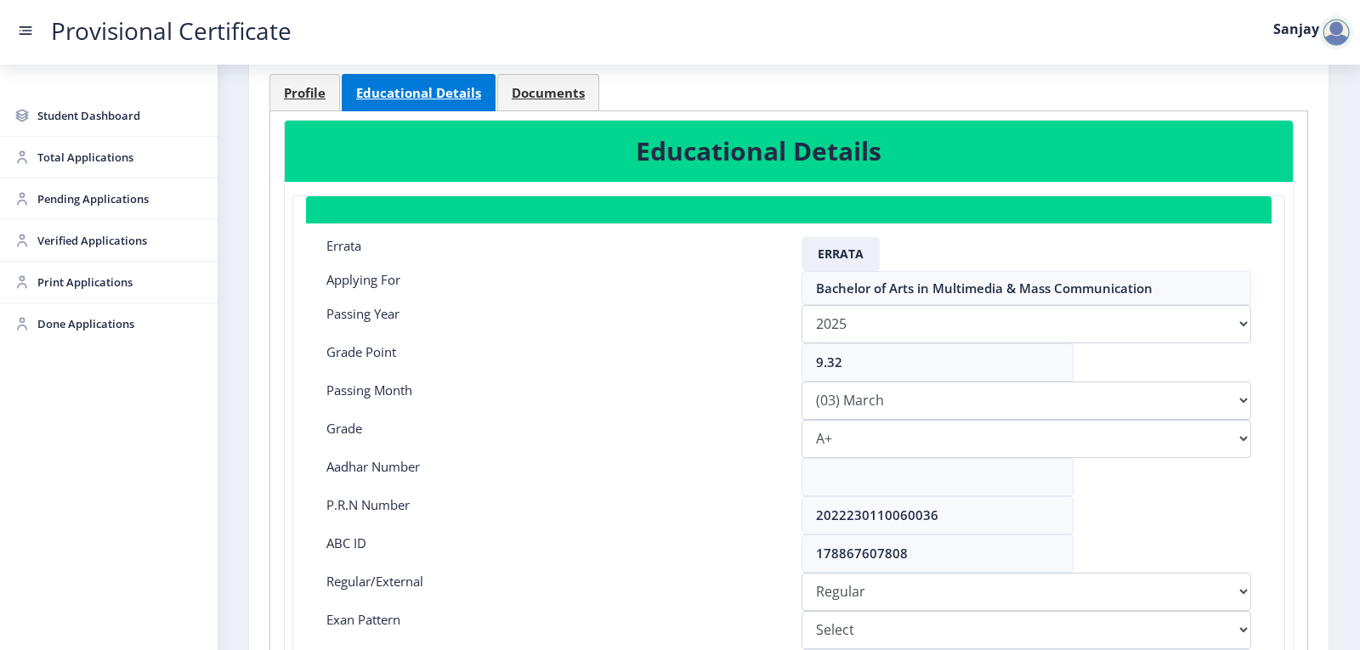
scroll to position [0, 0]
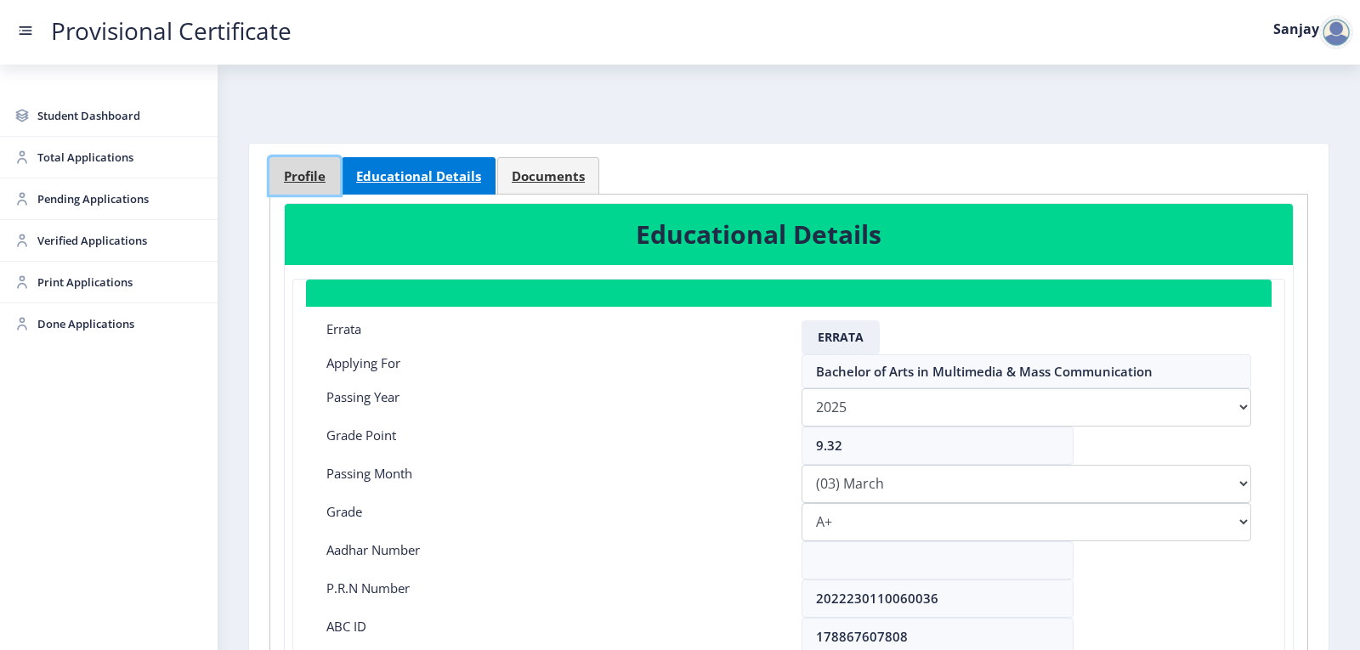
click at [312, 170] on span "Profile" at bounding box center [305, 176] width 42 height 13
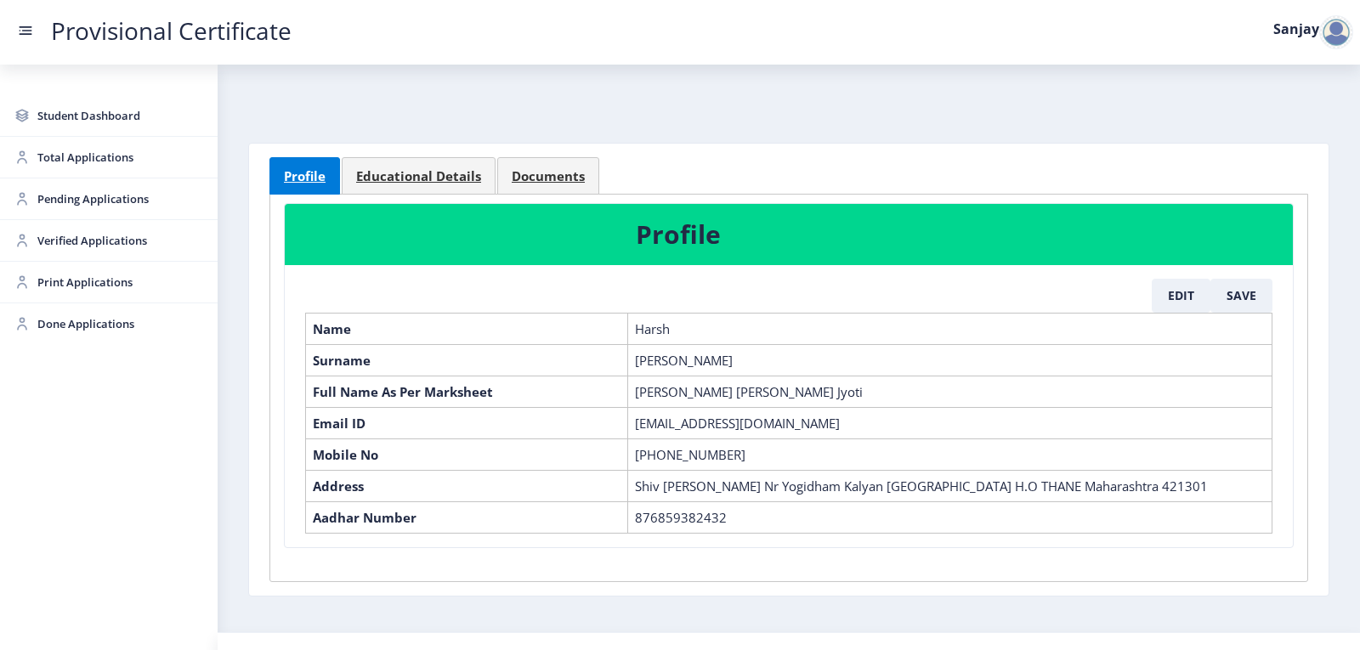
click at [633, 396] on td "[PERSON_NAME] [PERSON_NAME] Jyoti" at bounding box center [950, 391] width 644 height 31
drag, startPoint x: 633, startPoint y: 389, endPoint x: 814, endPoint y: 376, distance: 180.8
click at [812, 377] on td "[PERSON_NAME] [PERSON_NAME] Jyoti" at bounding box center [950, 391] width 644 height 31
copy td "[PERSON_NAME] [PERSON_NAME] Jyoti"
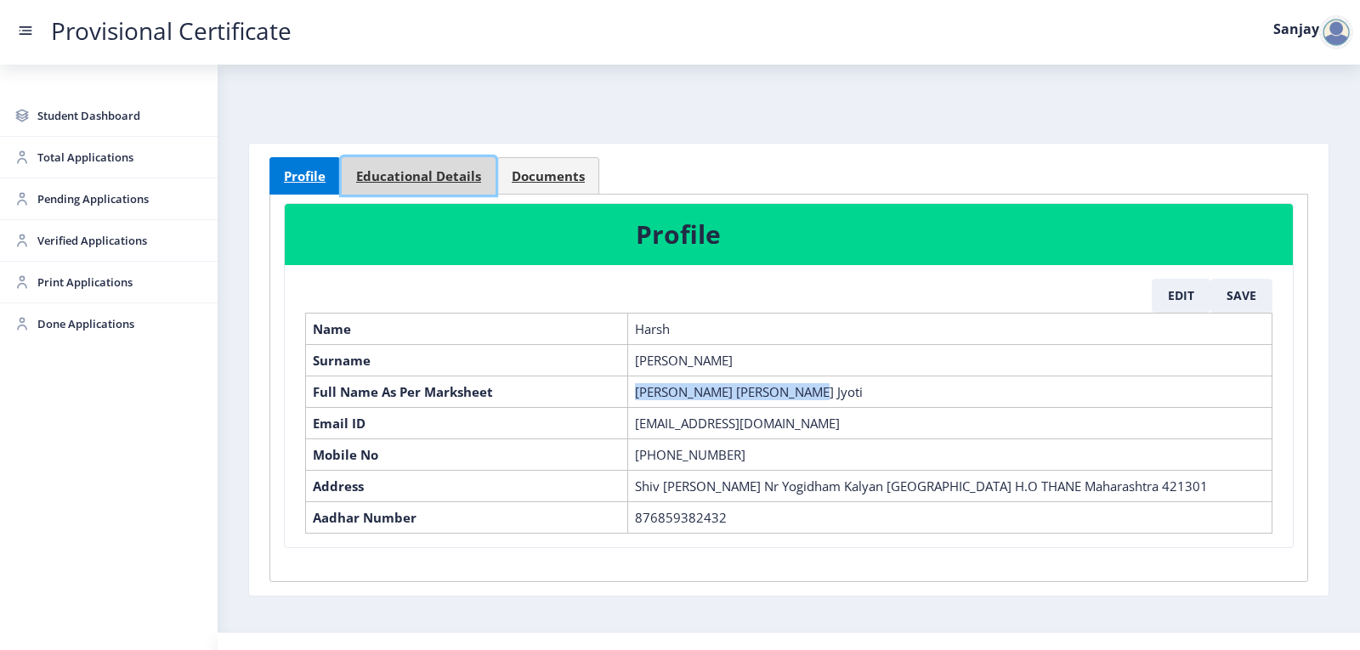
click at [388, 171] on span "Educational Details" at bounding box center [418, 176] width 125 height 13
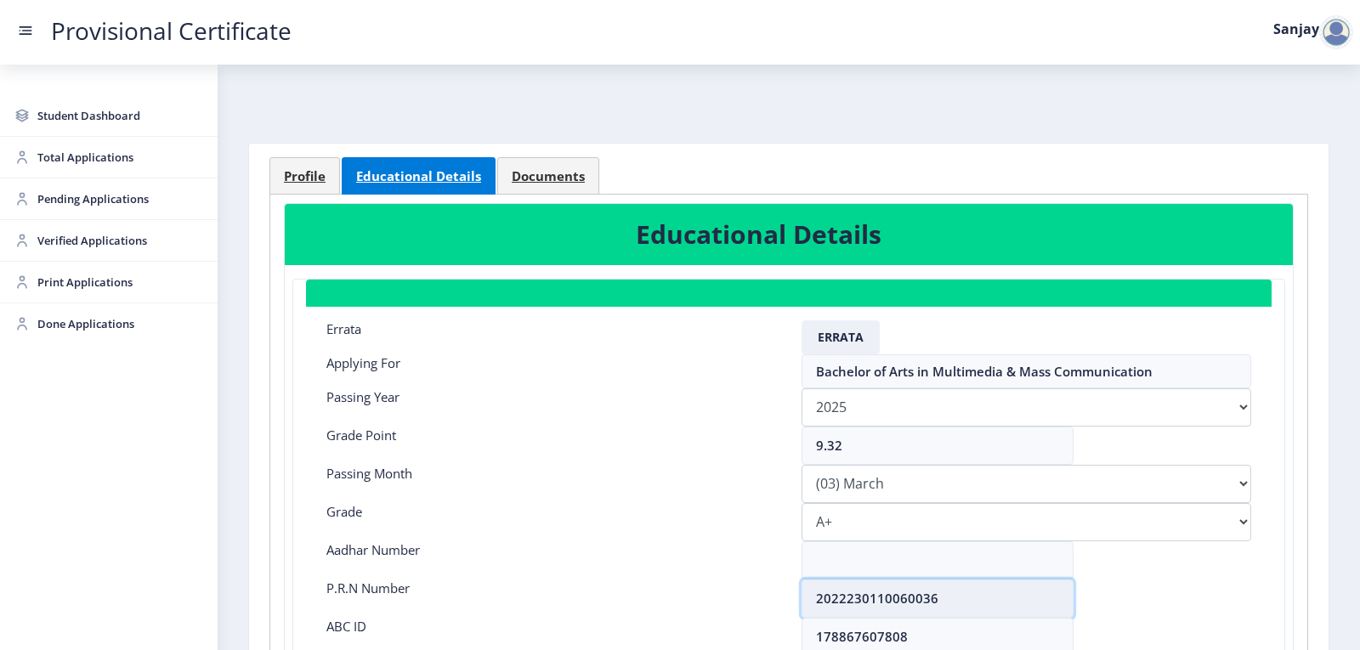
drag, startPoint x: 814, startPoint y: 598, endPoint x: 931, endPoint y: 593, distance: 116.6
click at [931, 593] on input "2022230110060036" at bounding box center [938, 599] width 272 height 38
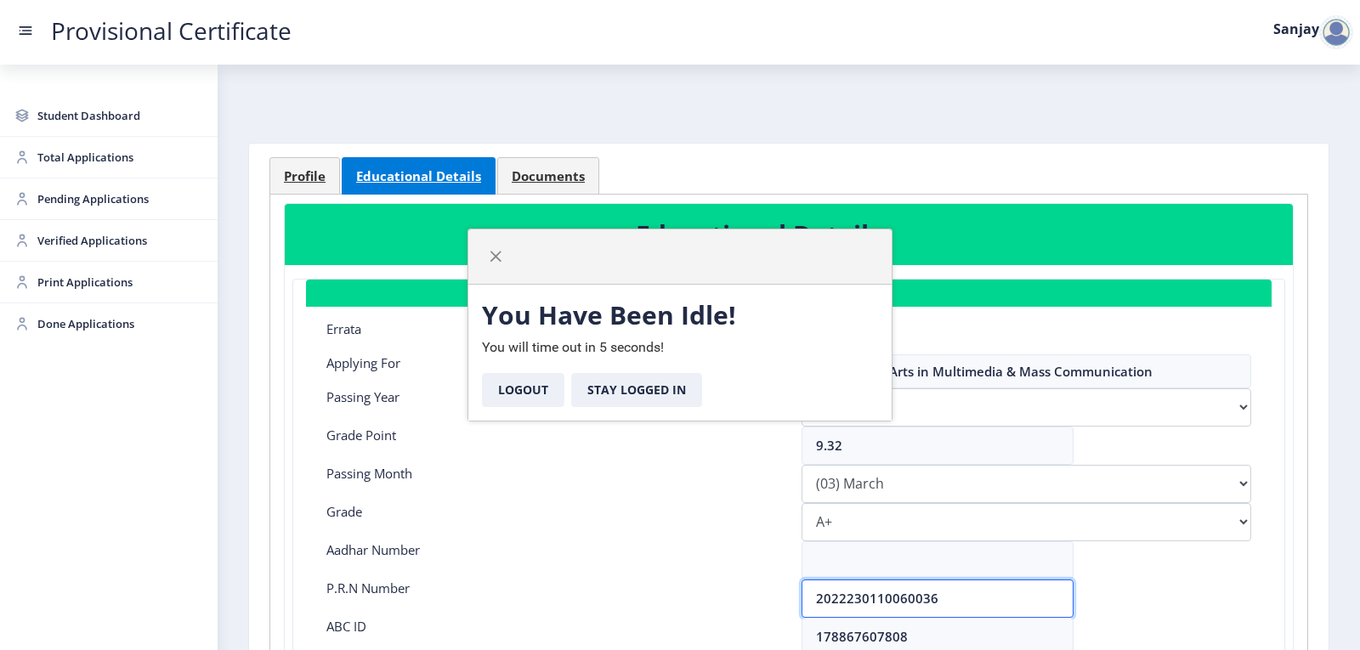
select select "2025"
select select "March"
select select "A+"
select select "Regular"
select select
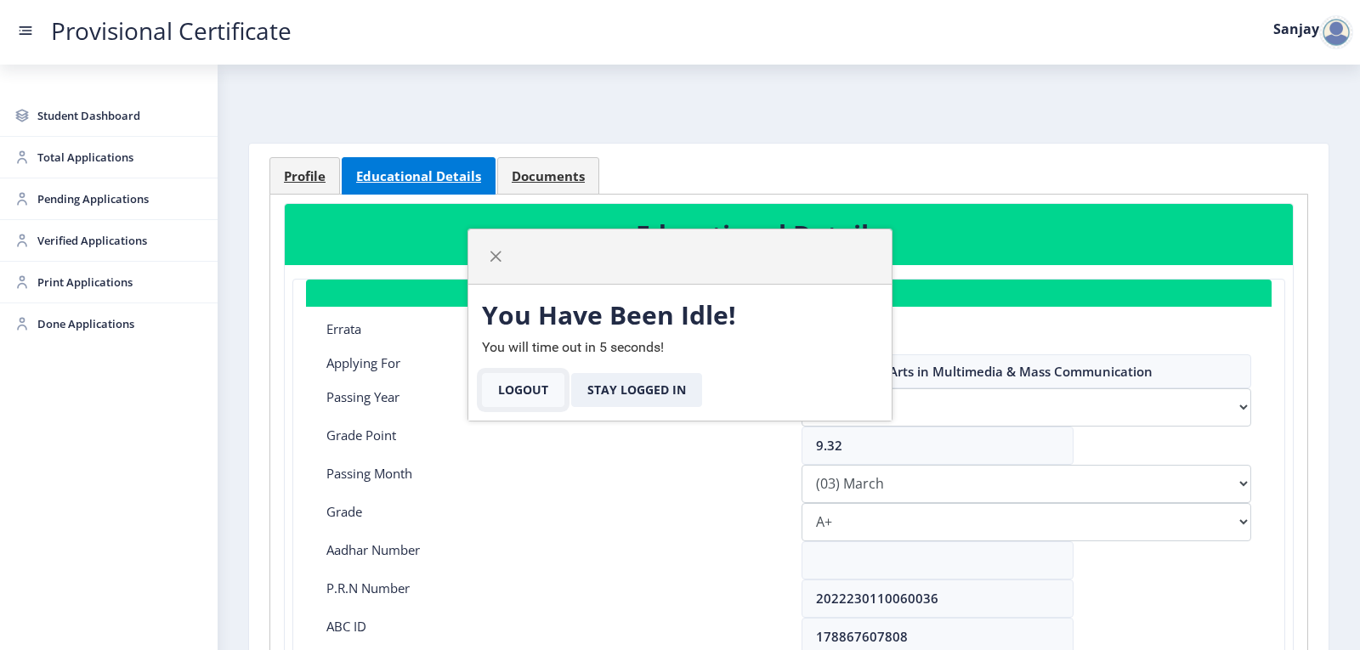
click at [514, 389] on button "Logout" at bounding box center [523, 390] width 82 height 34
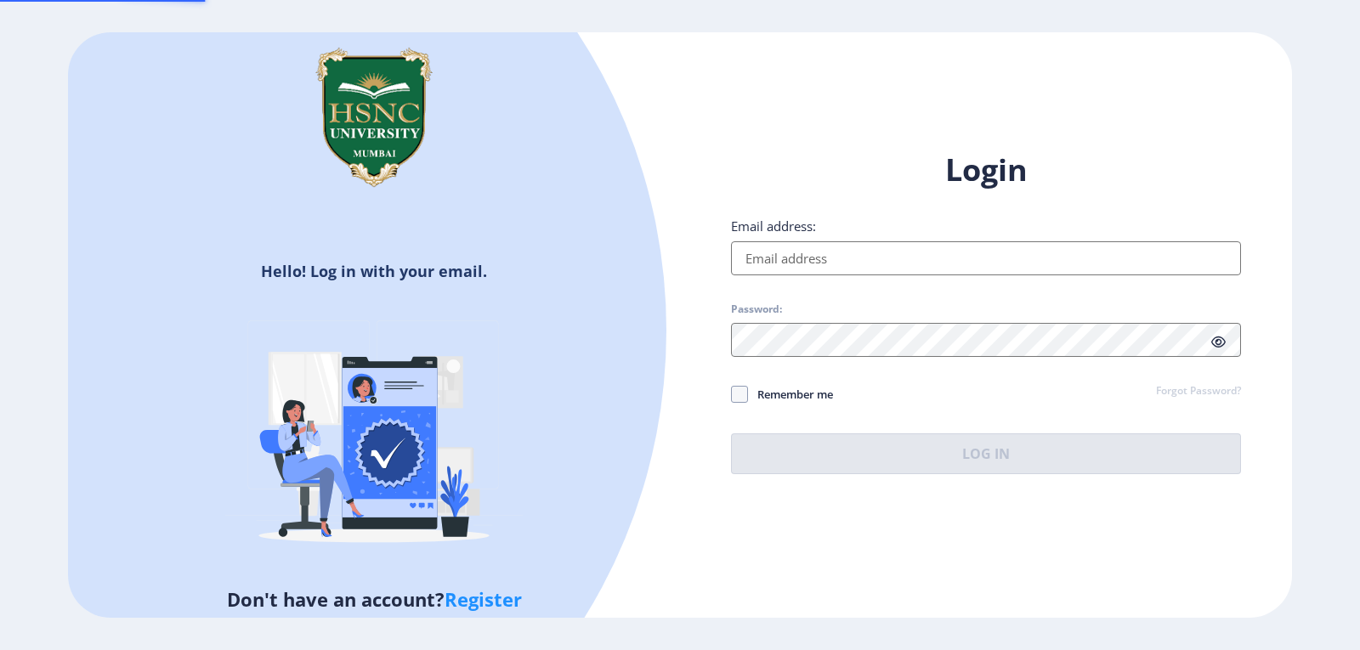
type input "[EMAIL_ADDRESS][DOMAIN_NAME]"
